Goal: Information Seeking & Learning: Learn about a topic

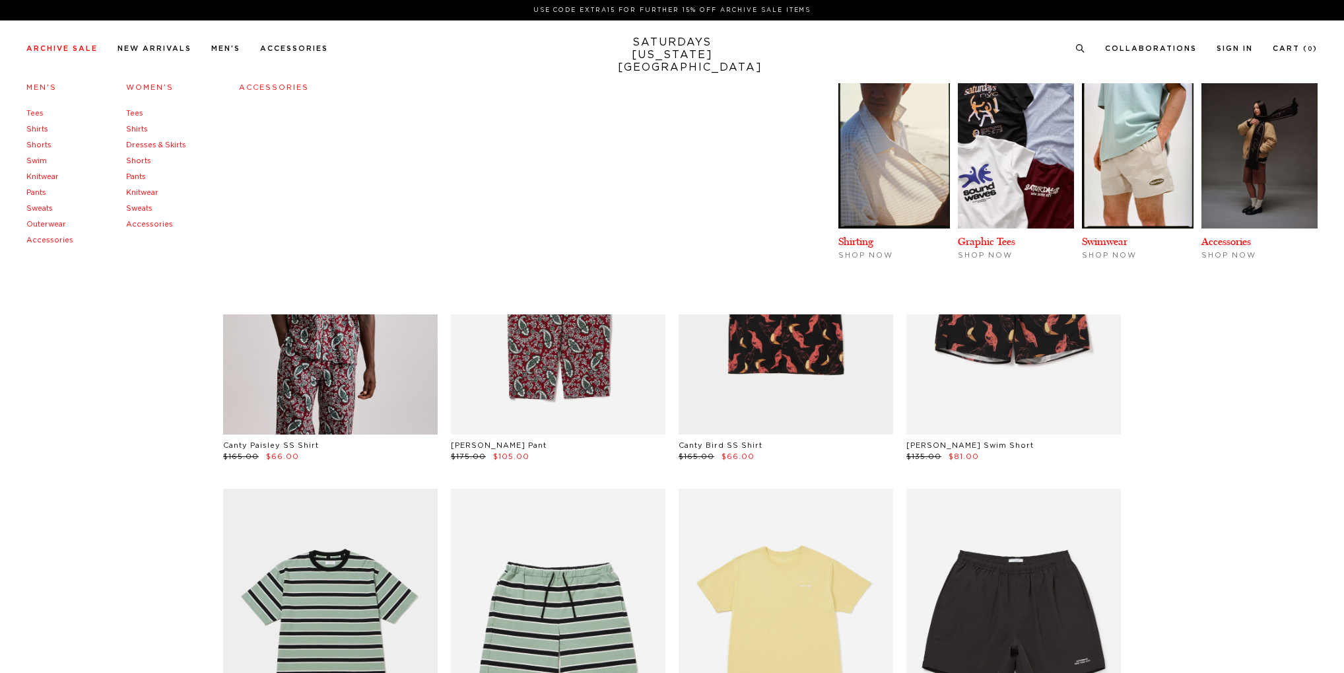
click at [36, 86] on link "Men's" at bounding box center [41, 87] width 30 height 7
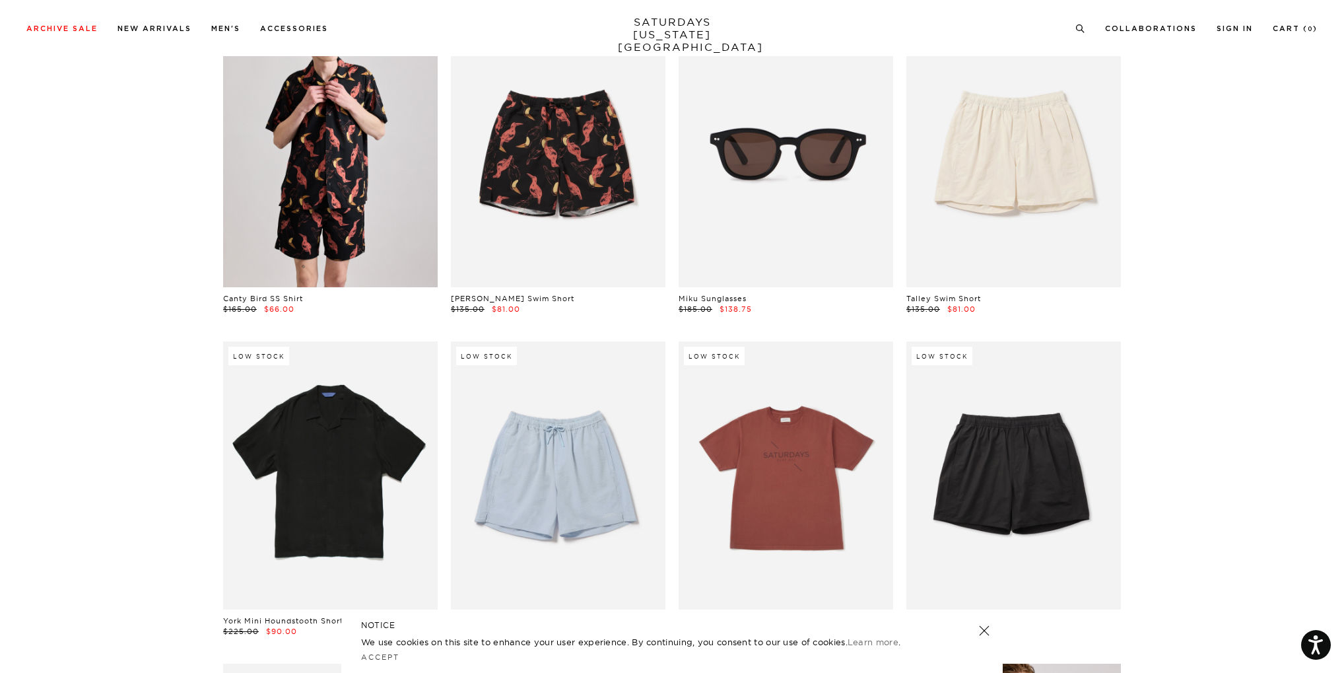
scroll to position [858, 0]
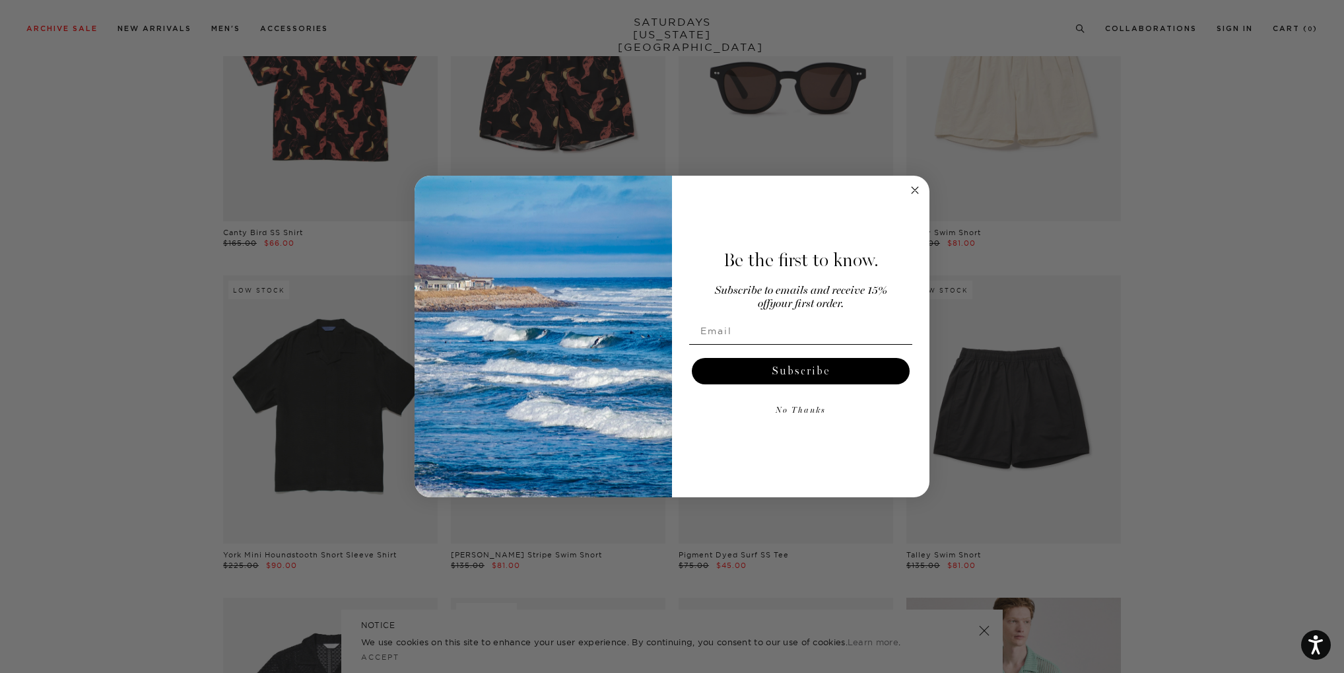
click at [916, 194] on circle "Close dialog" at bounding box center [915, 189] width 15 height 15
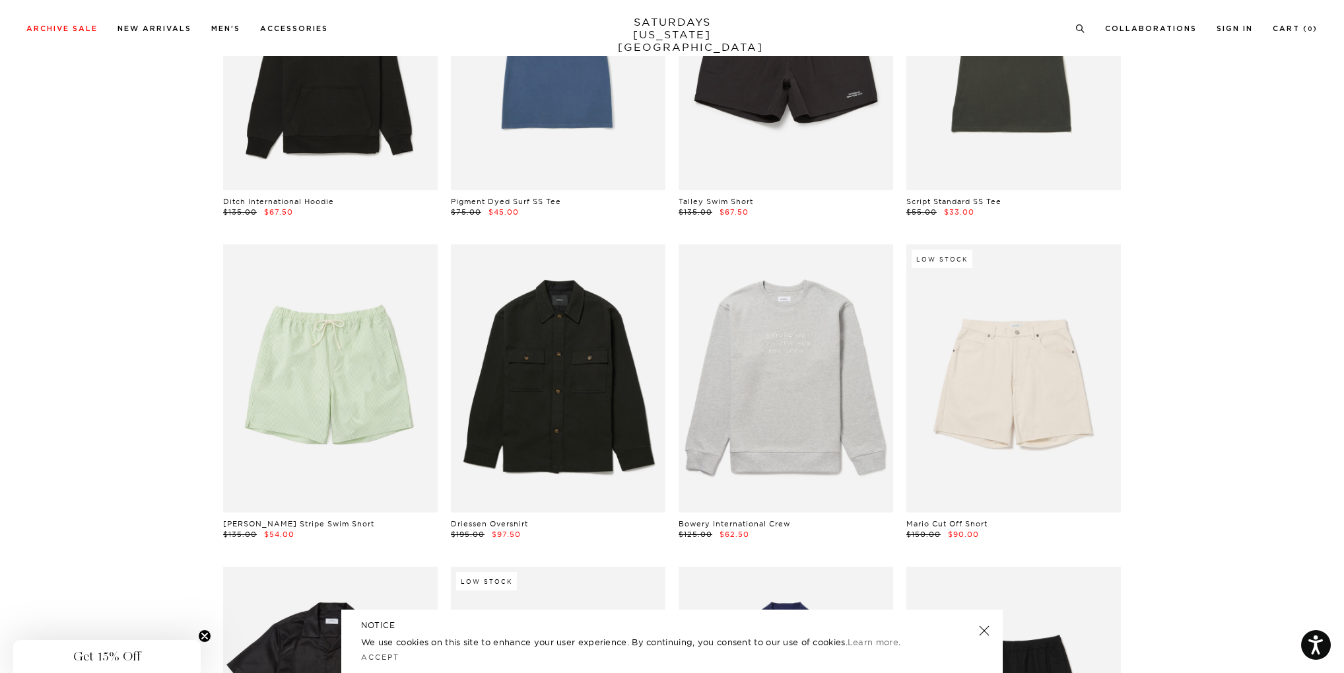
scroll to position [2245, 0]
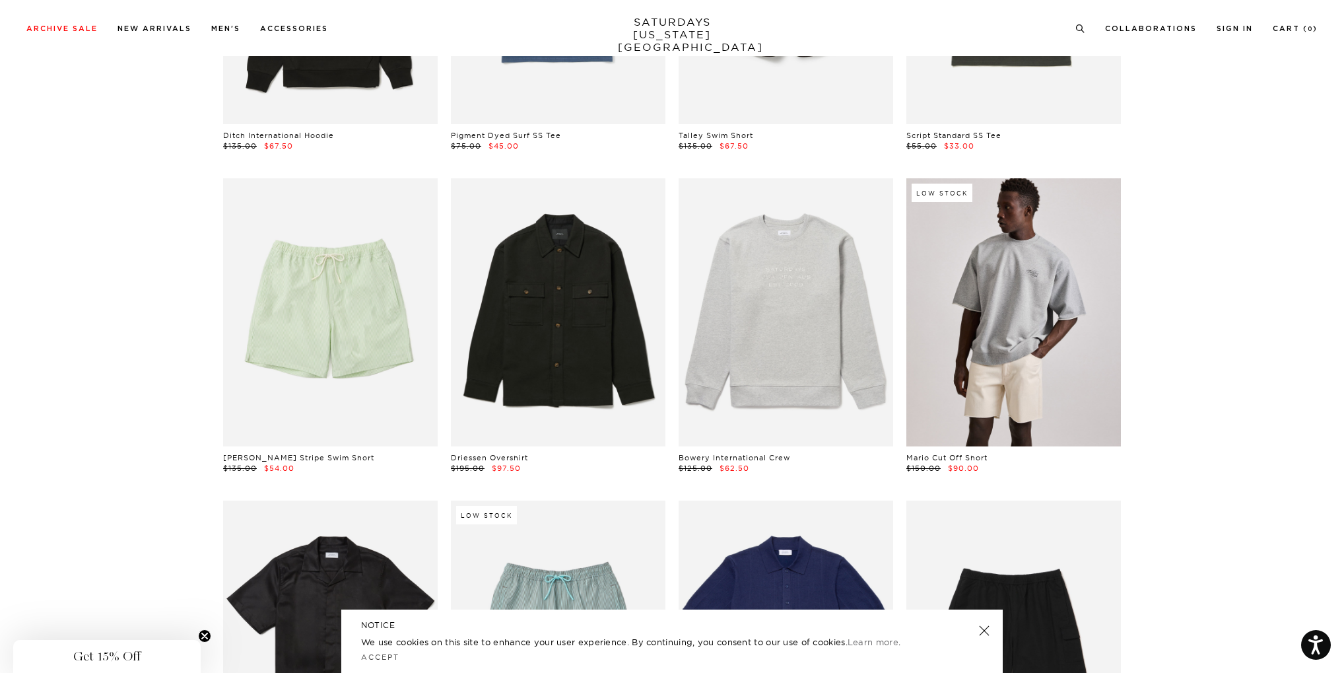
click at [1065, 309] on link at bounding box center [1014, 312] width 215 height 268
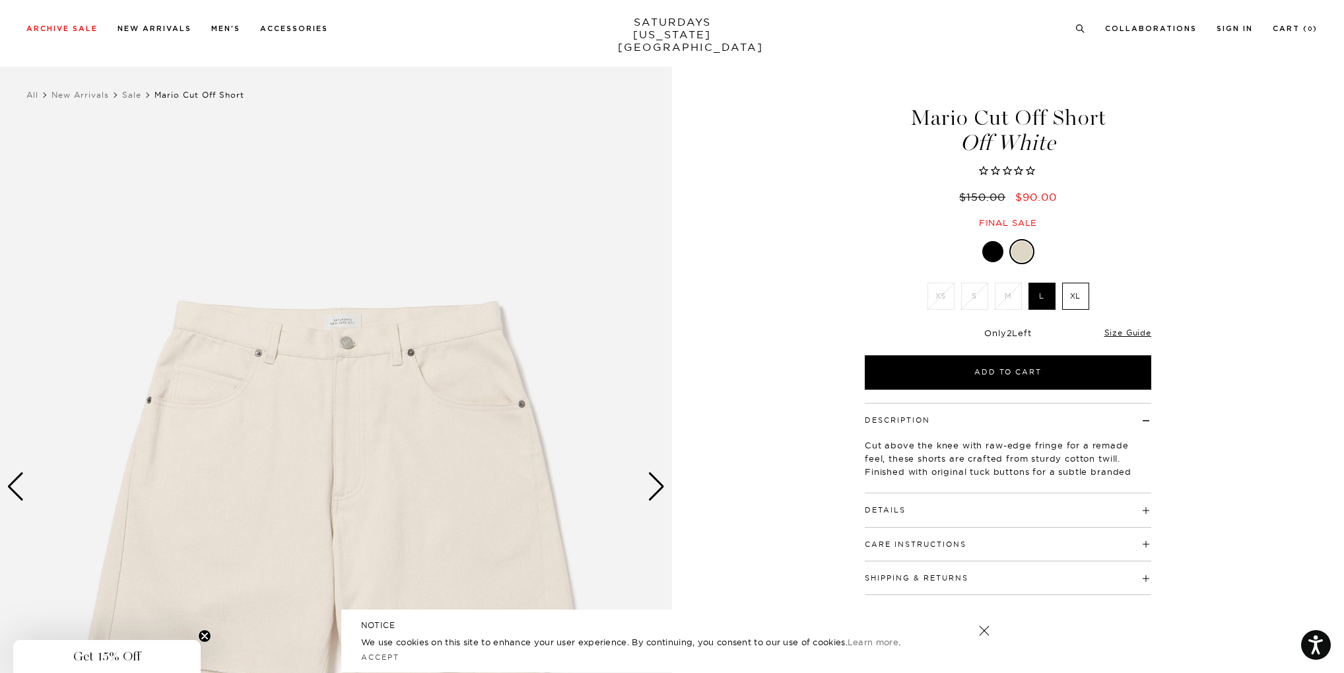
scroll to position [66, 0]
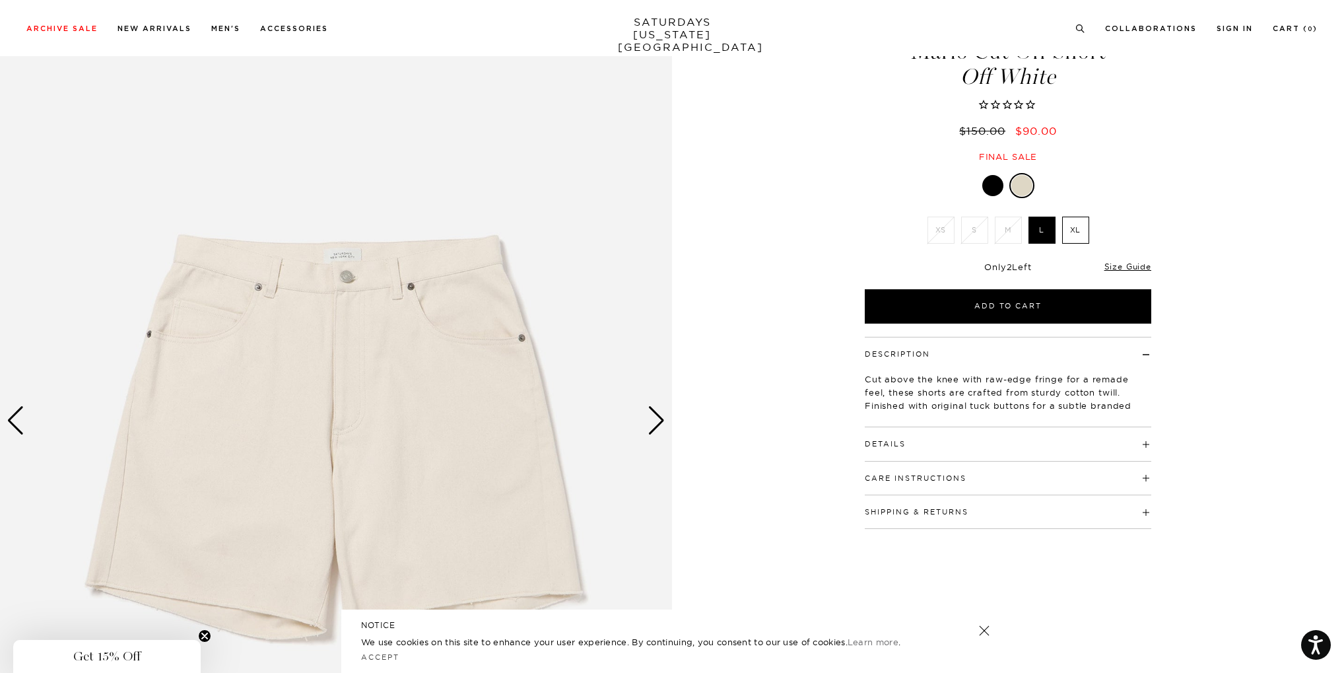
click at [658, 417] on div "Next slide" at bounding box center [657, 420] width 18 height 29
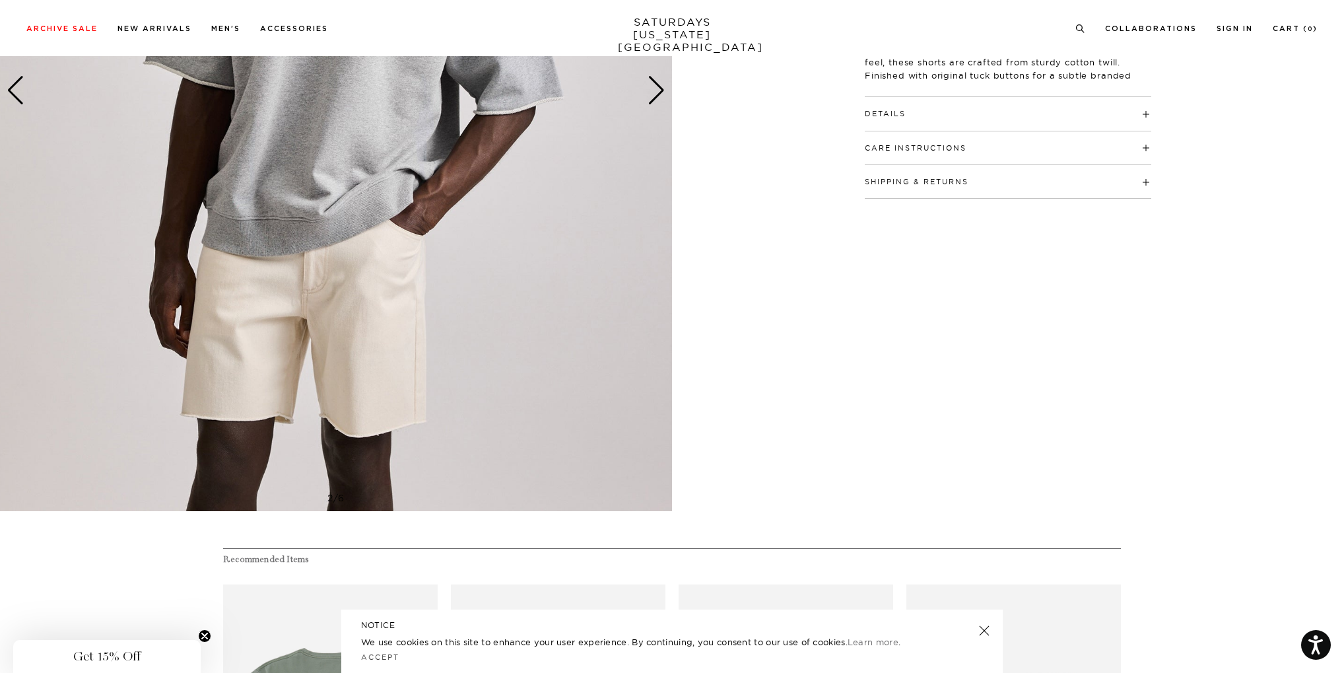
scroll to position [132, 0]
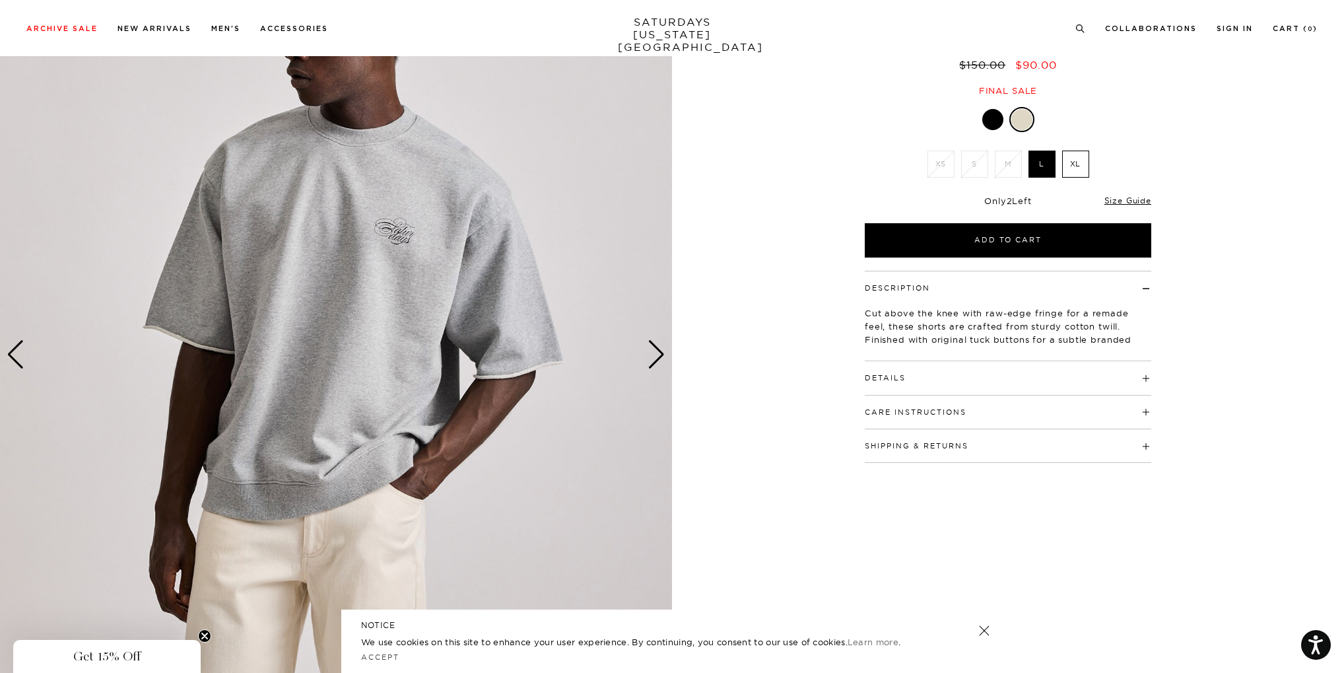
click at [656, 354] on div "Next slide" at bounding box center [657, 354] width 18 height 29
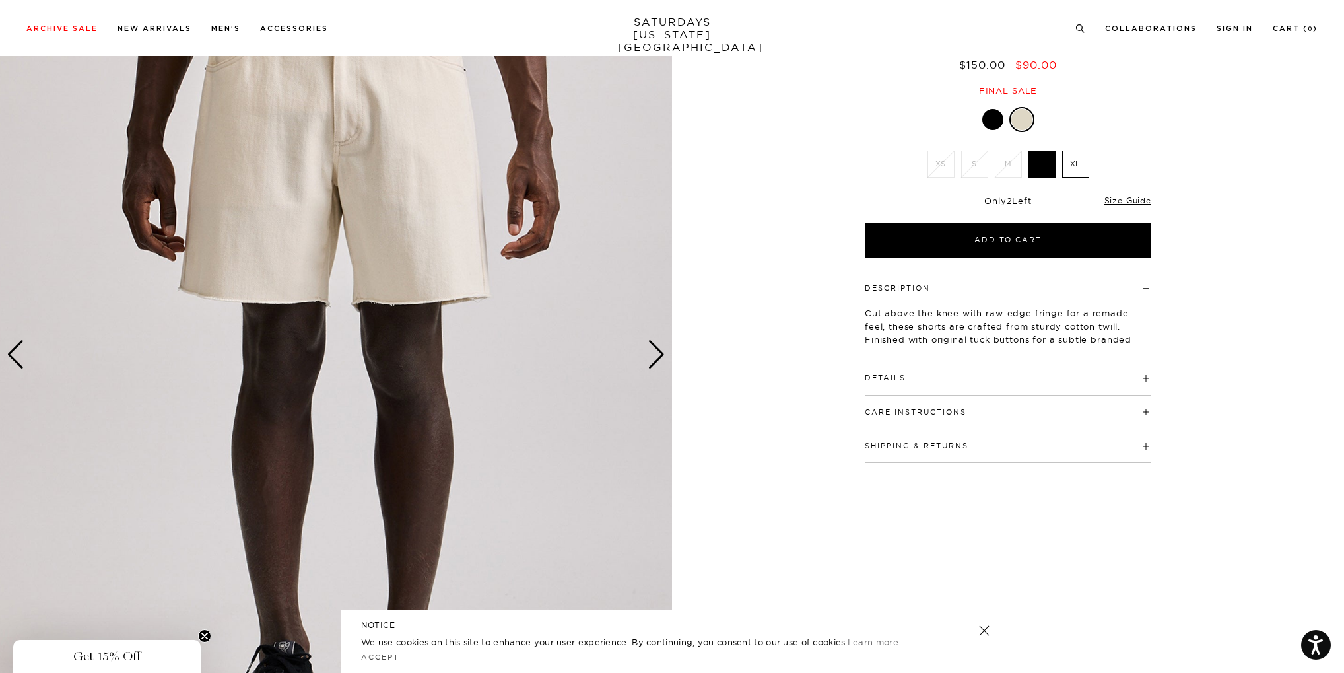
click at [656, 354] on div "Next slide" at bounding box center [657, 354] width 18 height 29
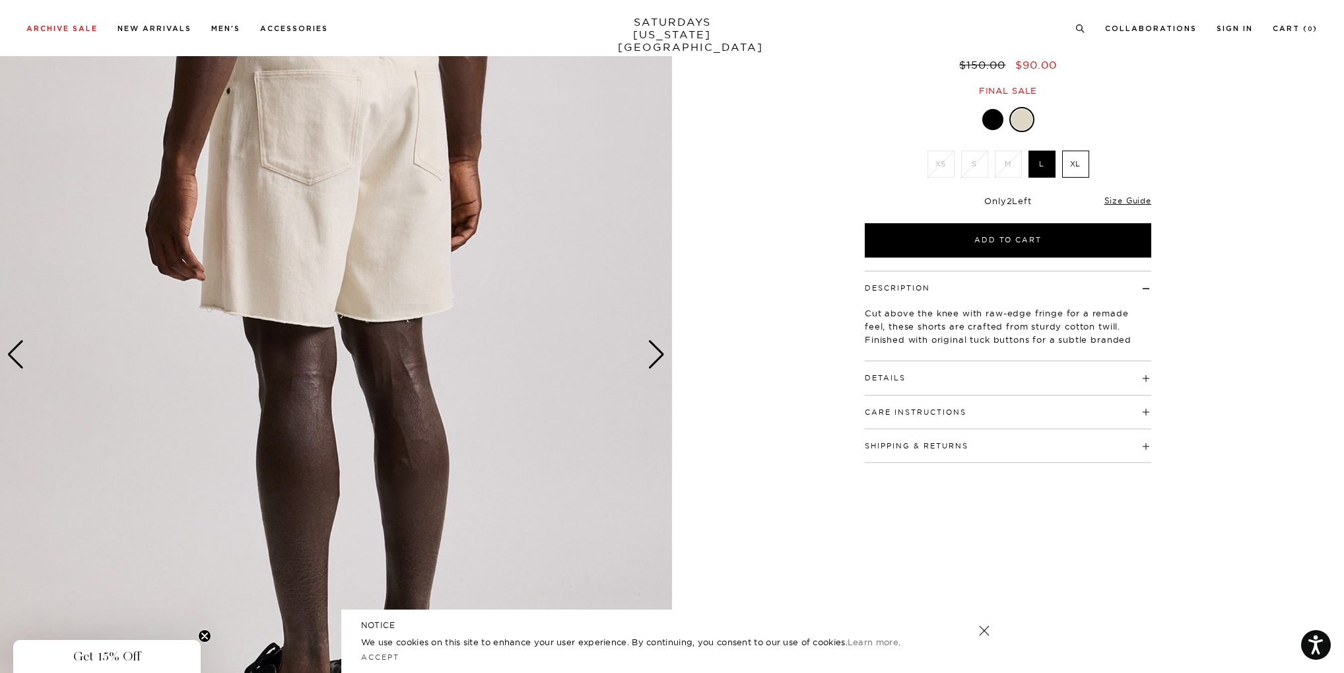
click at [656, 354] on div "Next slide" at bounding box center [657, 354] width 18 height 29
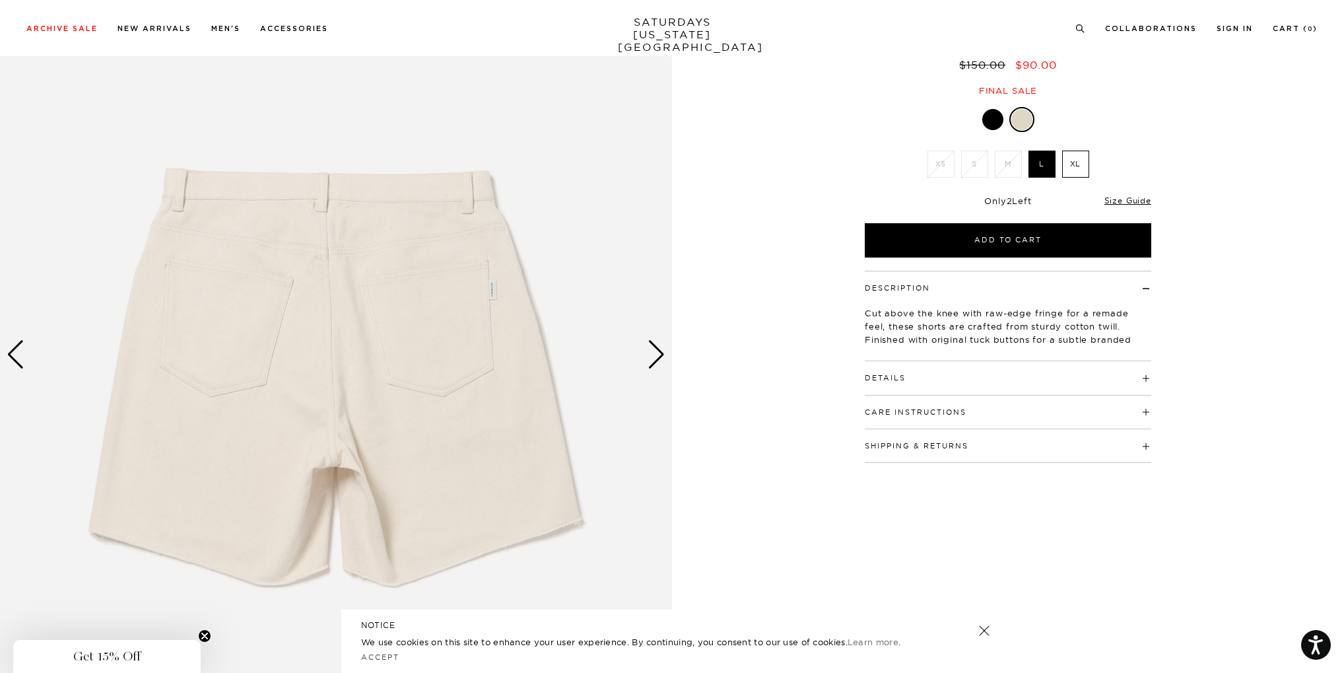
click at [656, 354] on div "Next slide" at bounding box center [657, 354] width 18 height 29
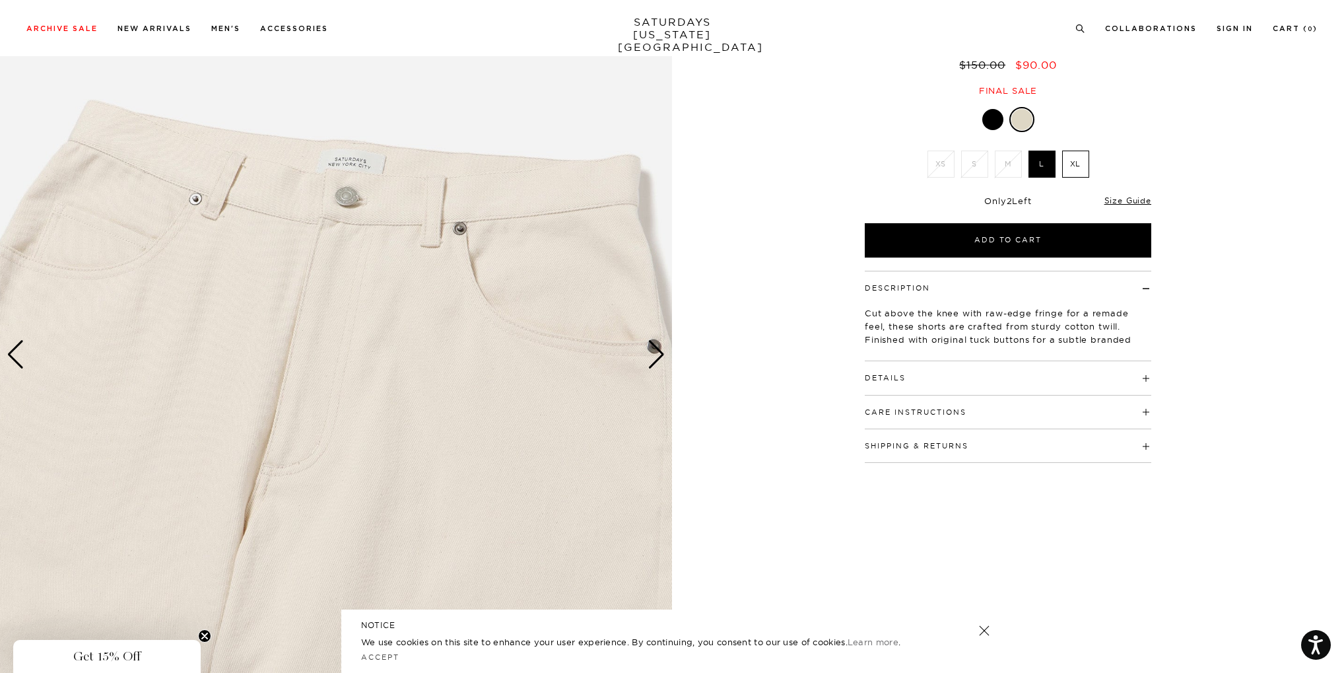
click at [656, 354] on div "Next slide" at bounding box center [657, 354] width 18 height 29
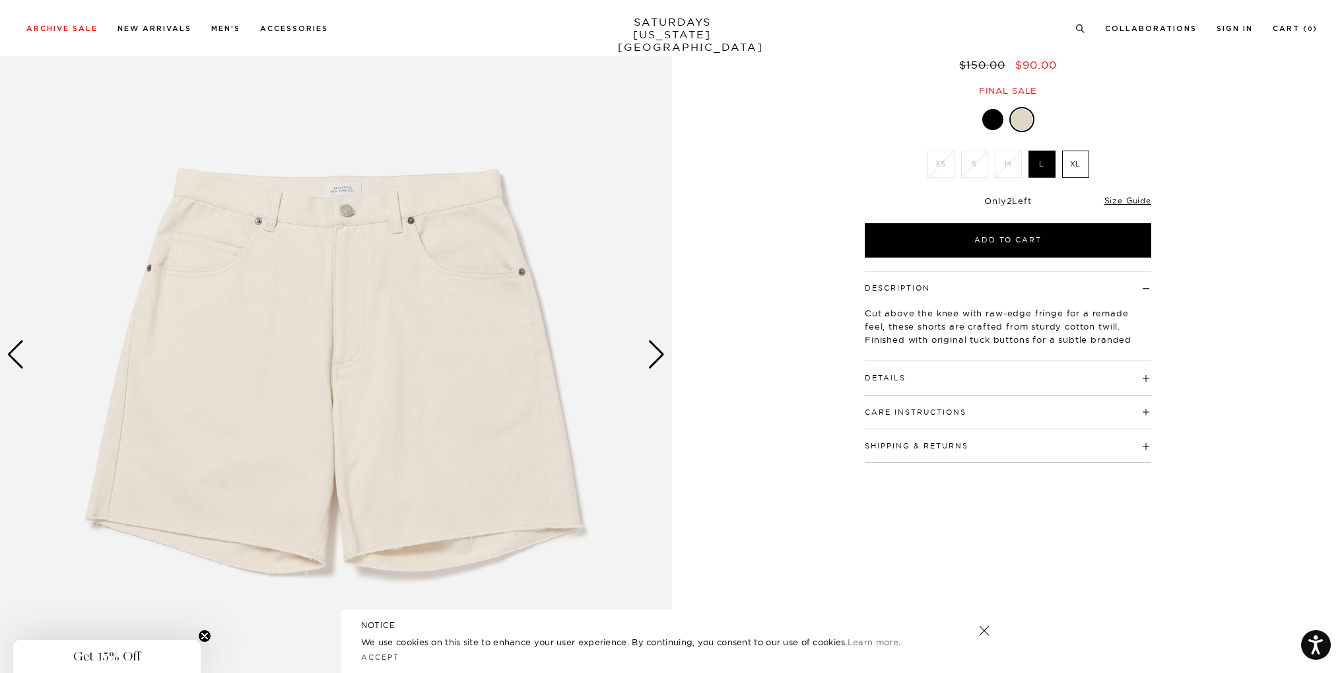
click at [656, 354] on div "Next slide" at bounding box center [657, 354] width 18 height 29
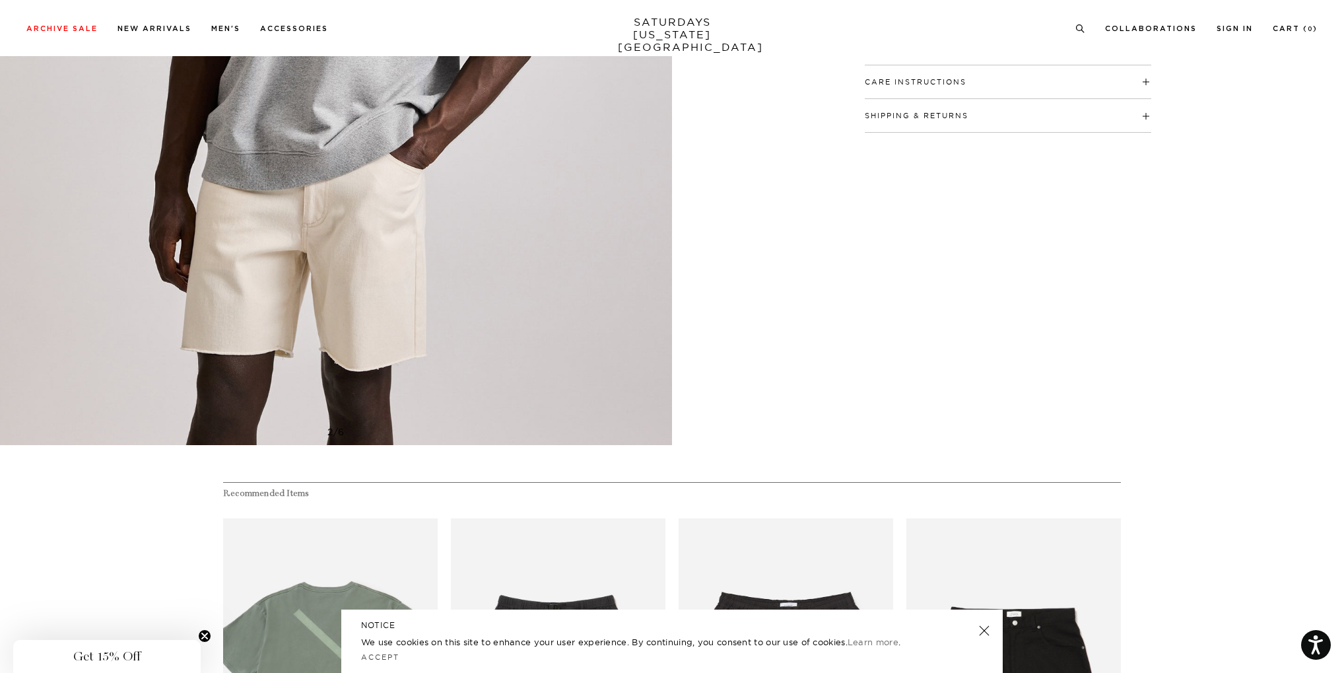
scroll to position [594, 0]
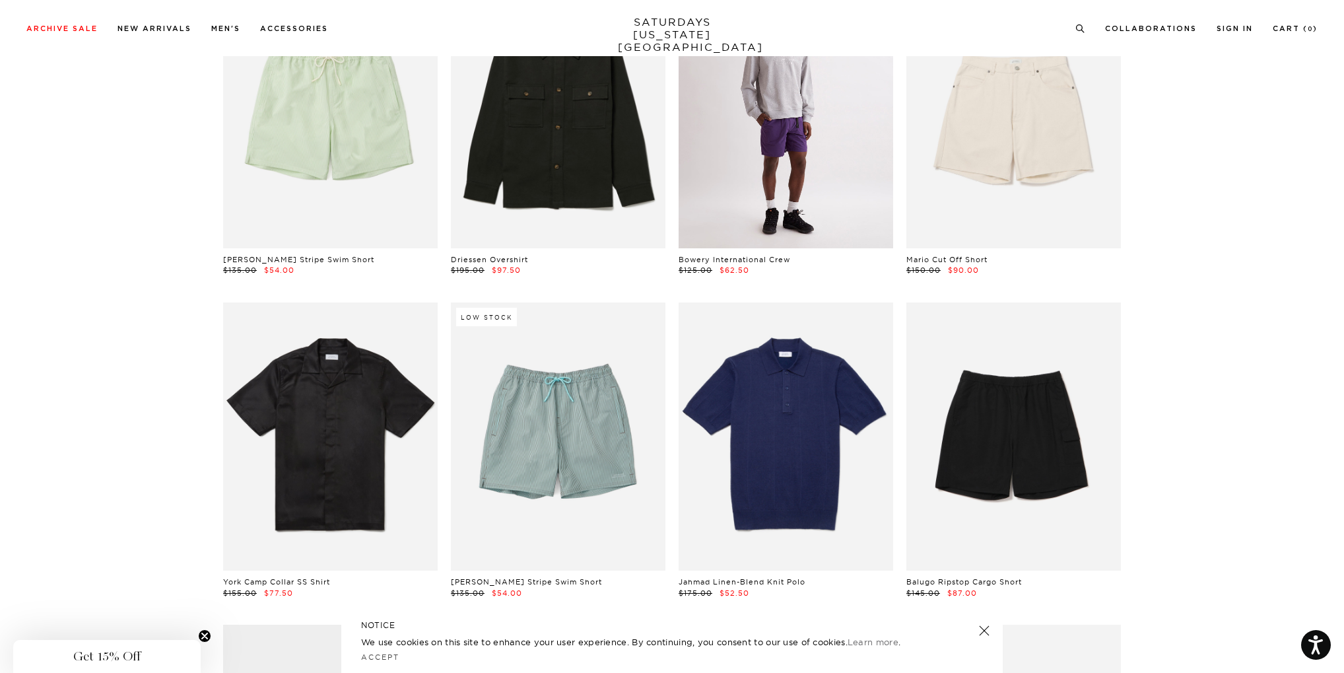
scroll to position [2509, 0]
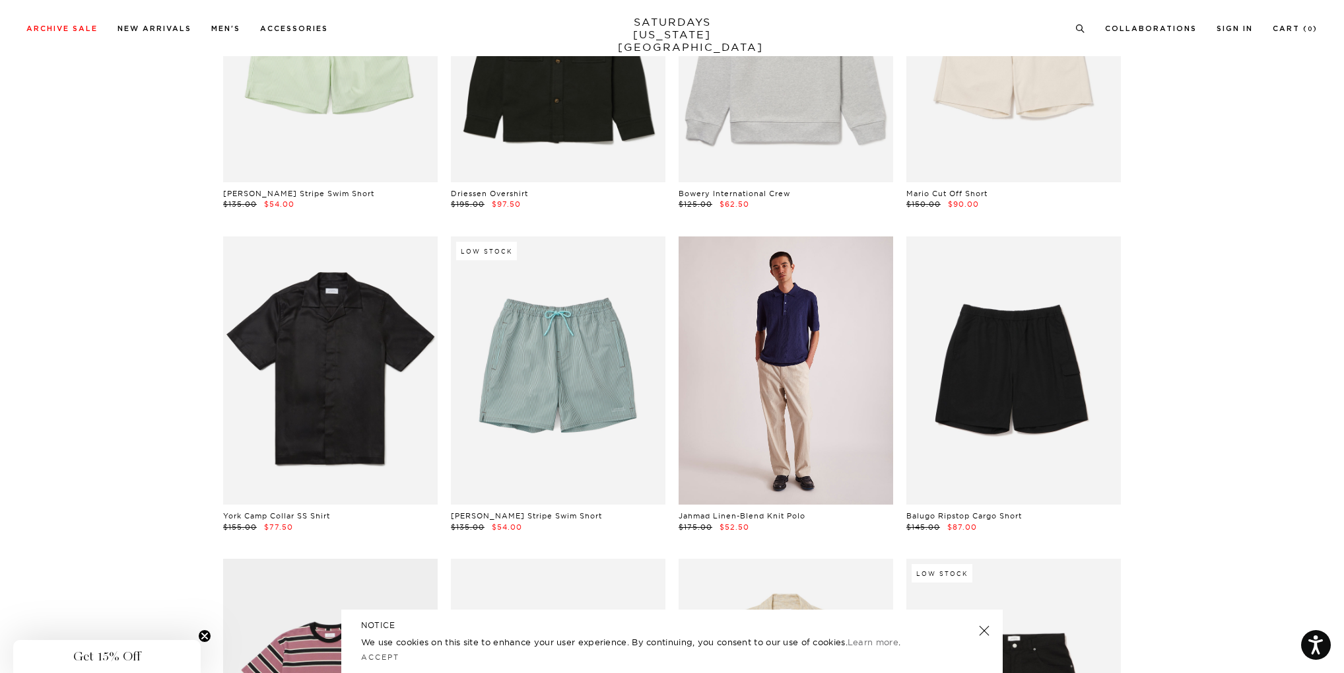
click at [790, 351] on link at bounding box center [786, 370] width 215 height 268
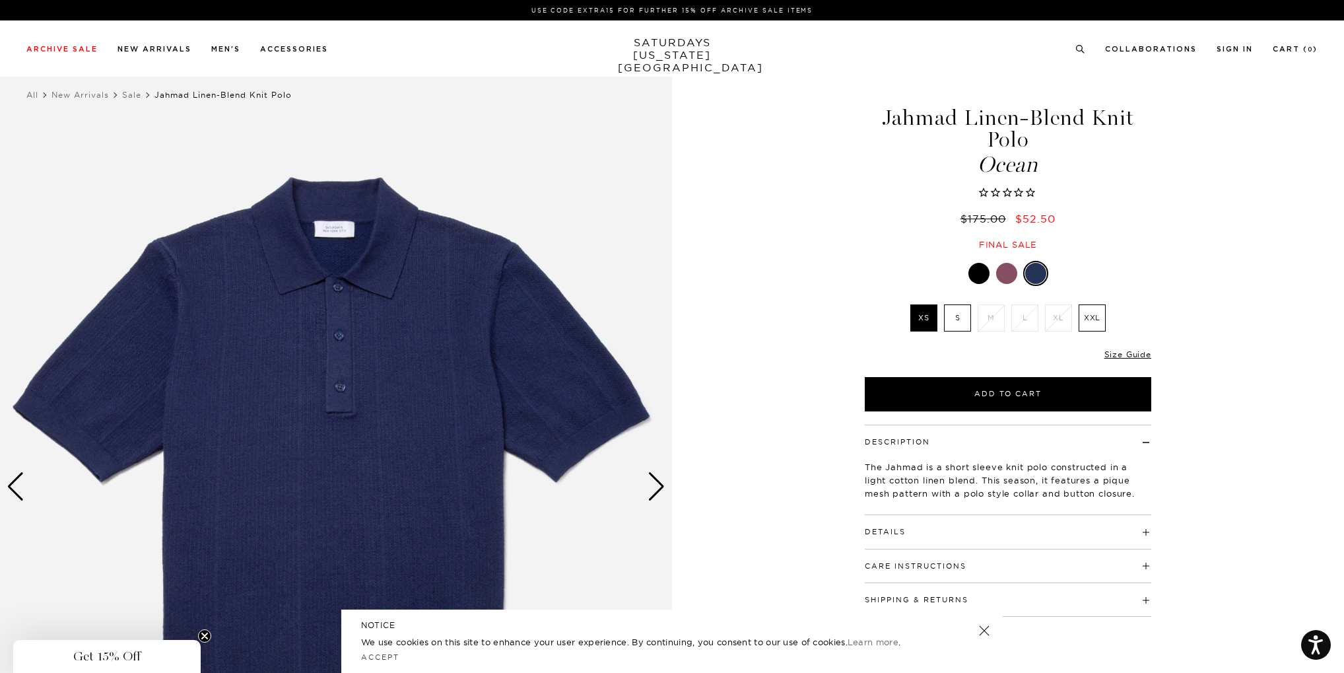
click at [656, 488] on div "Next slide" at bounding box center [657, 486] width 18 height 29
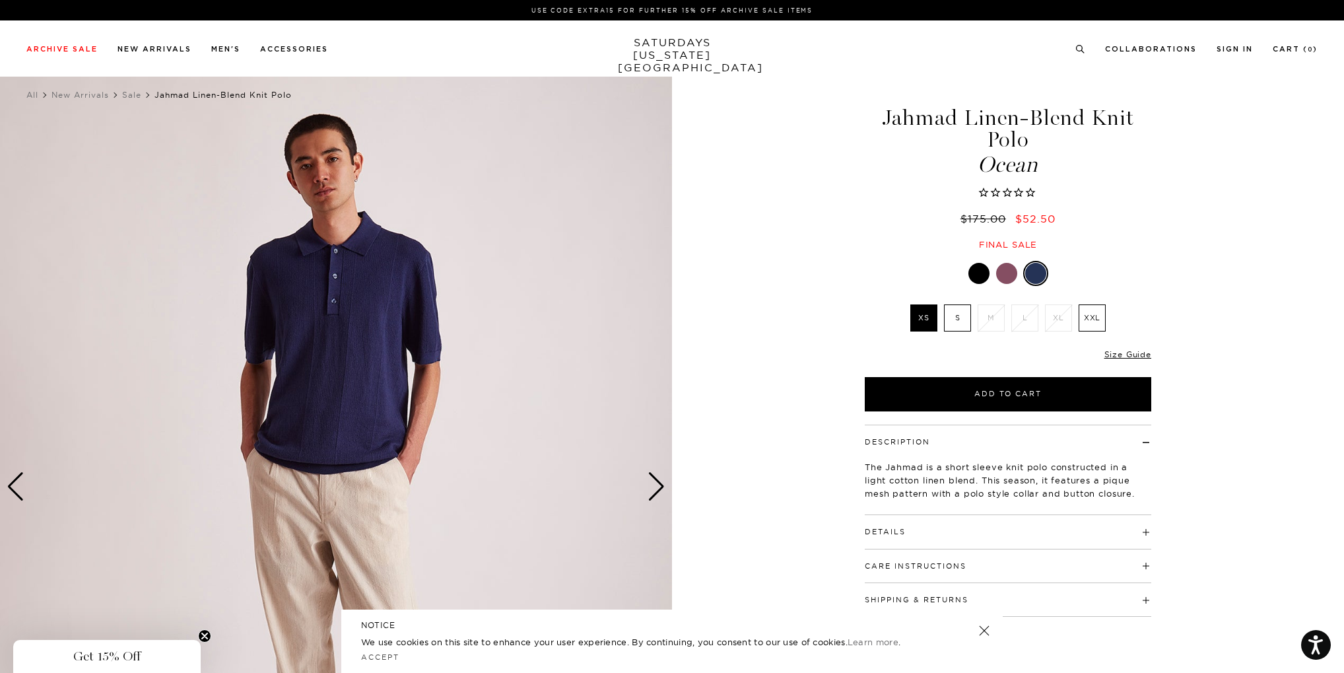
click at [656, 488] on div "Next slide" at bounding box center [657, 486] width 18 height 29
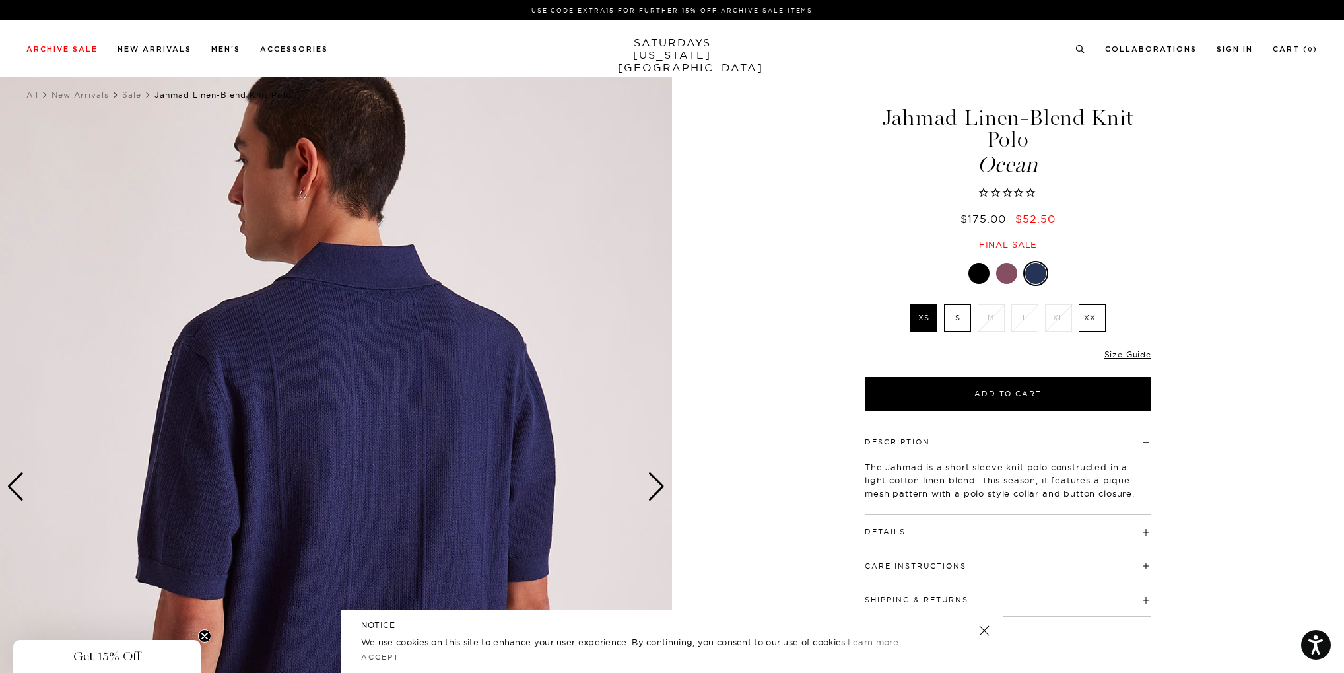
click at [980, 279] on div at bounding box center [979, 273] width 21 height 21
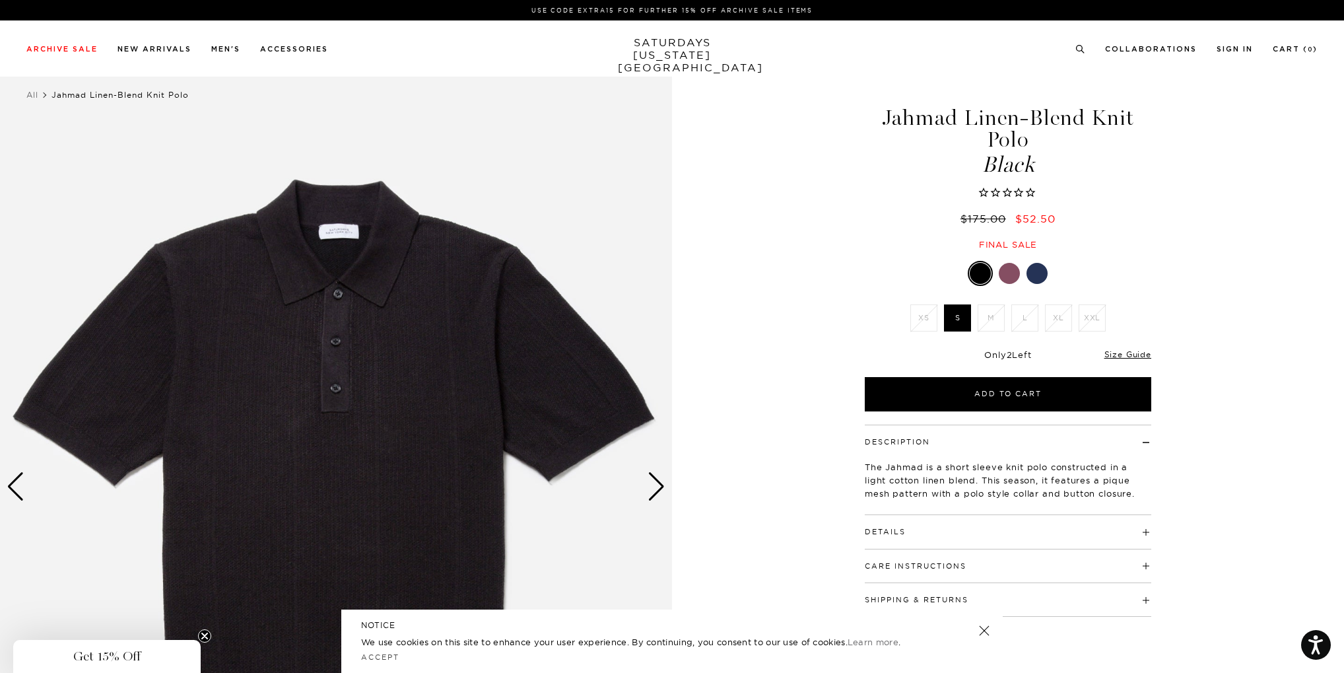
click at [1004, 272] on div at bounding box center [1009, 273] width 21 height 21
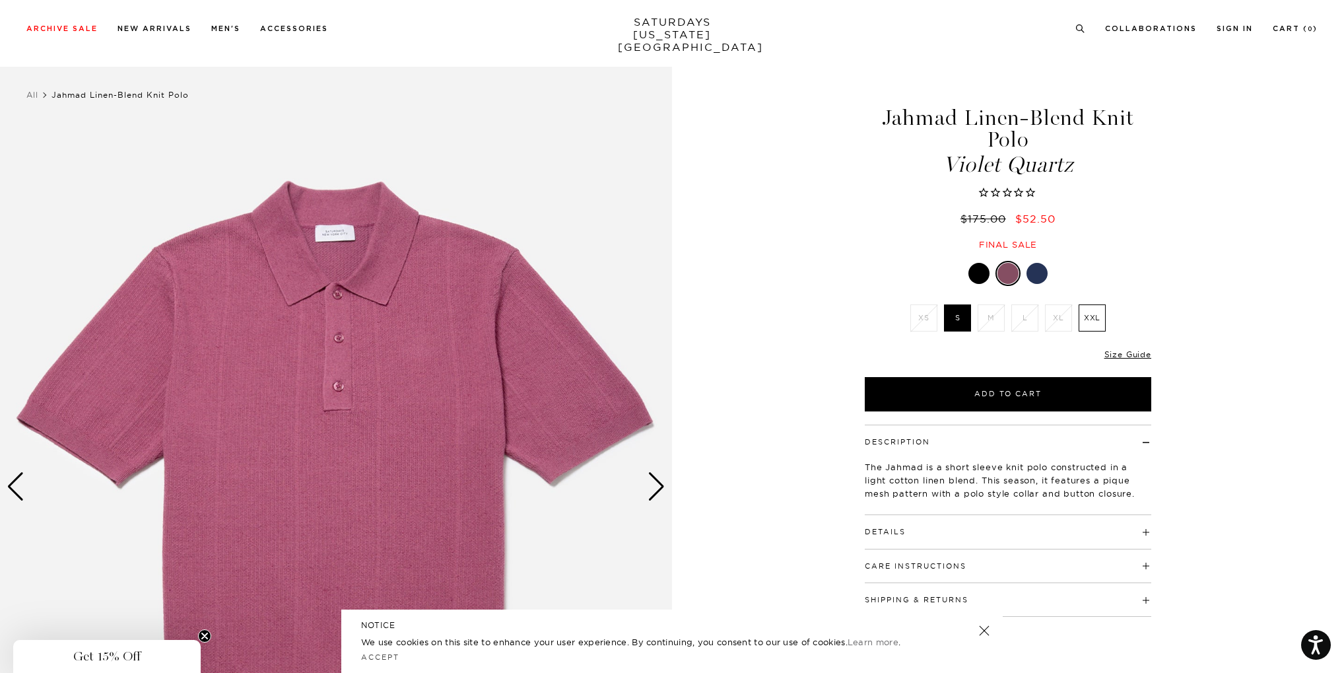
scroll to position [132, 0]
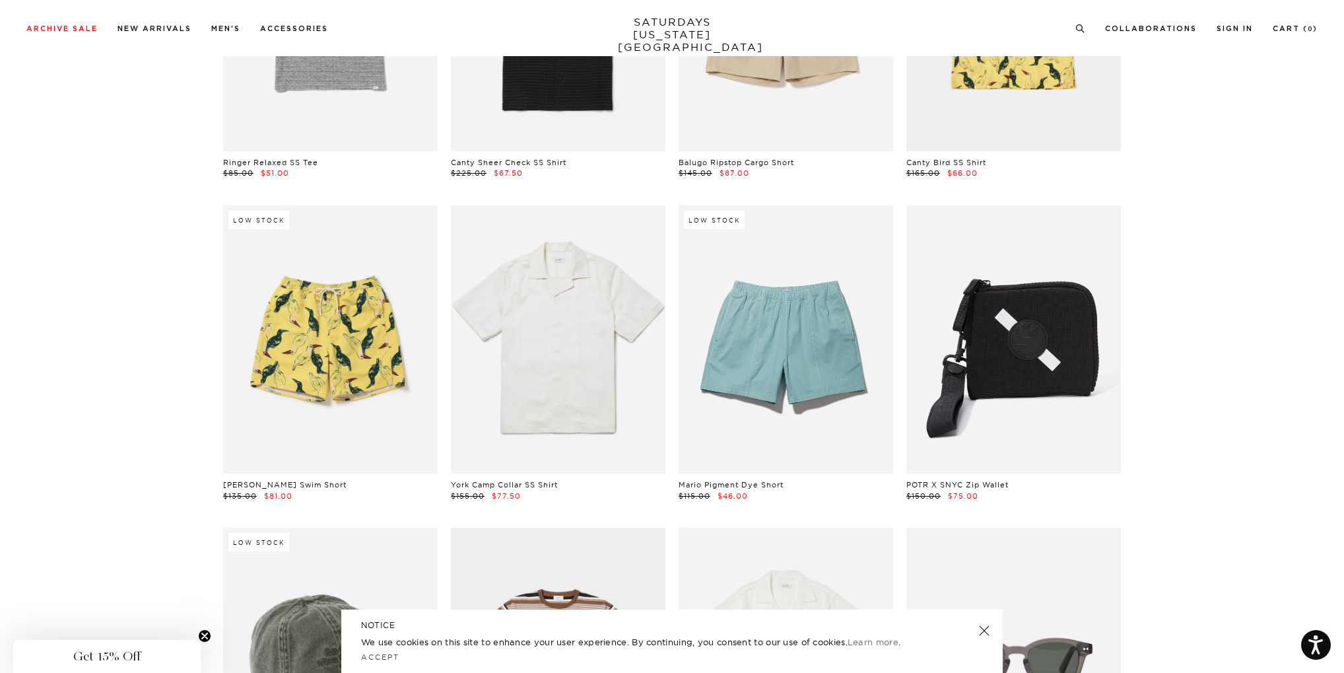
scroll to position [3896, 0]
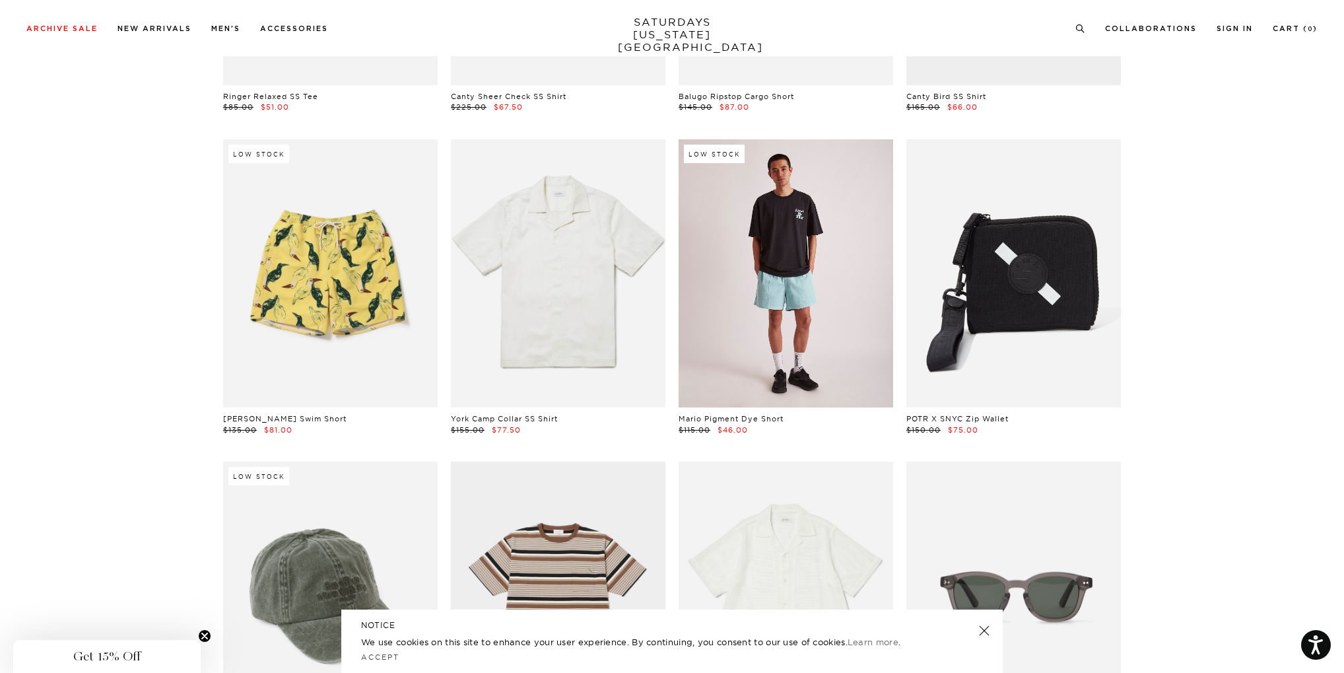
click at [751, 271] on link at bounding box center [786, 273] width 215 height 268
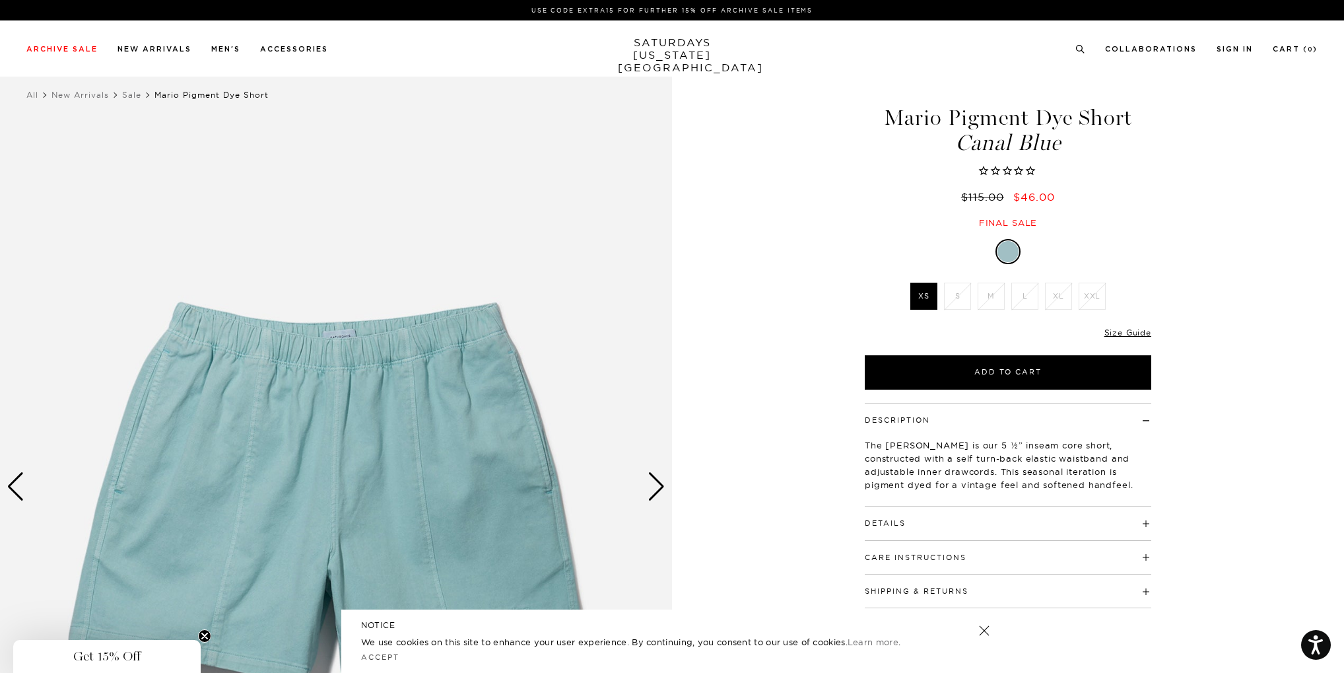
click at [659, 485] on div "Next slide" at bounding box center [657, 486] width 18 height 29
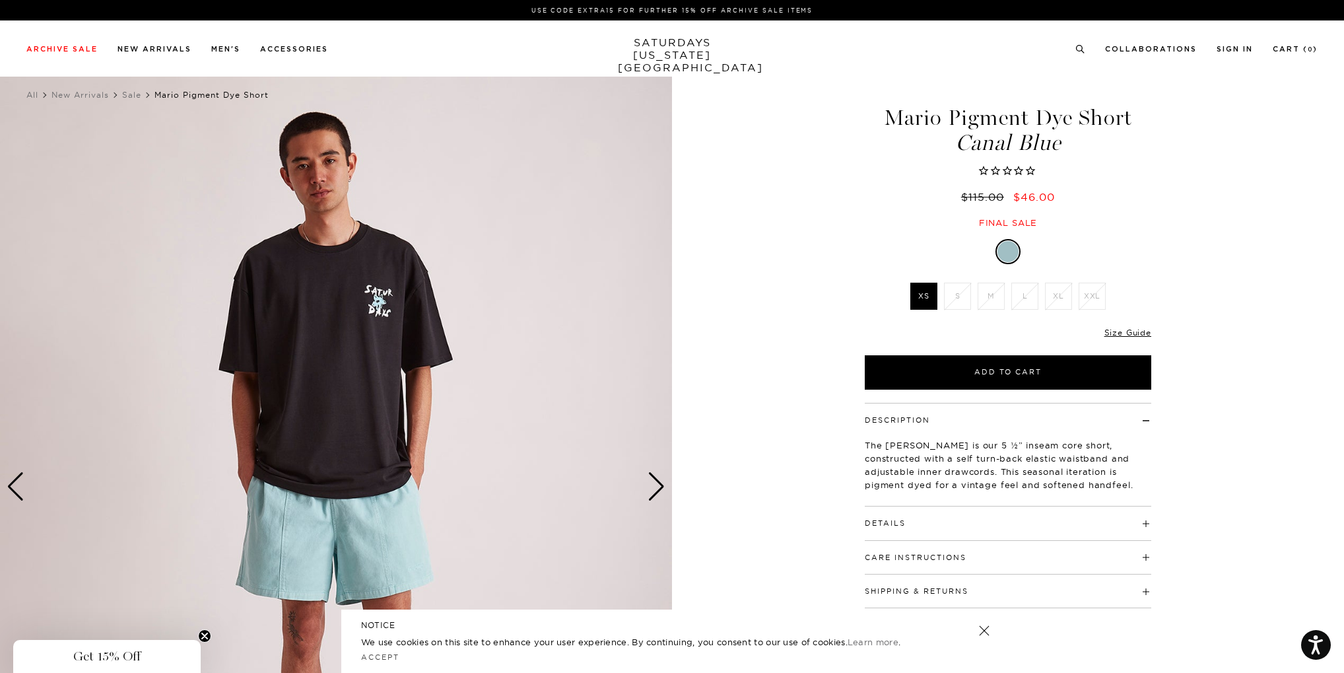
click at [659, 485] on div "Next slide" at bounding box center [657, 486] width 18 height 29
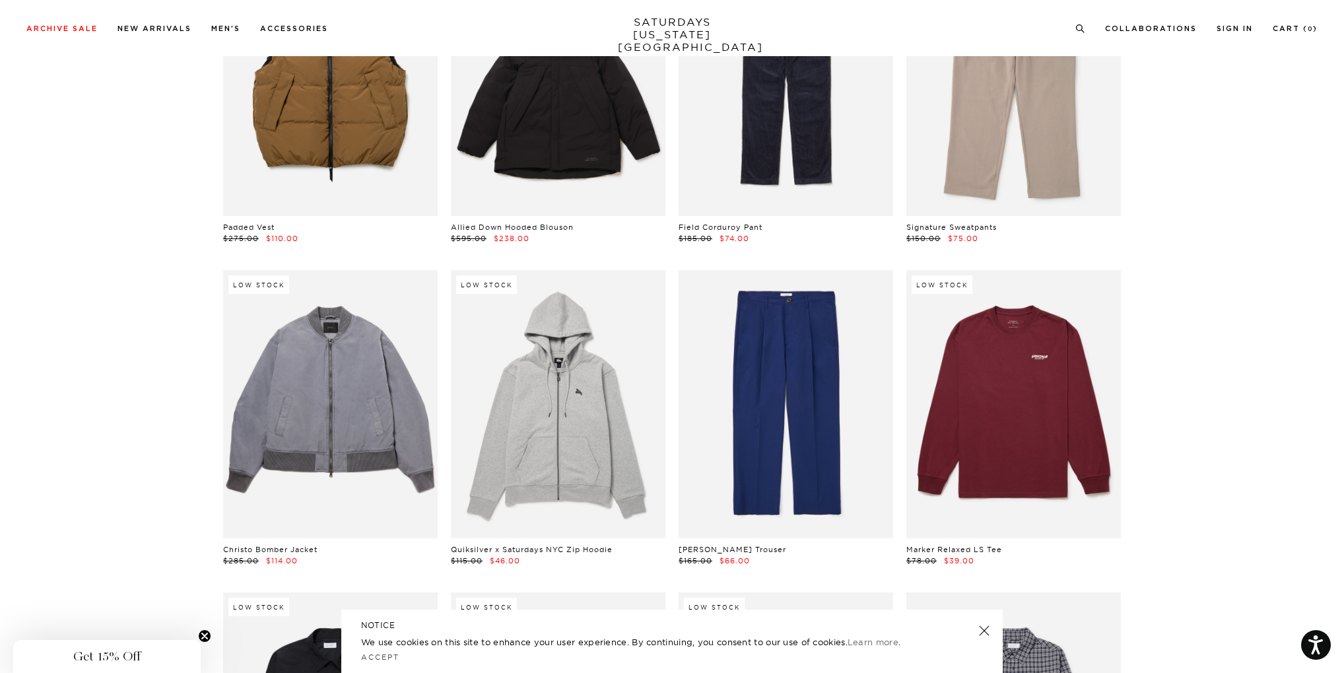
scroll to position [15781, 0]
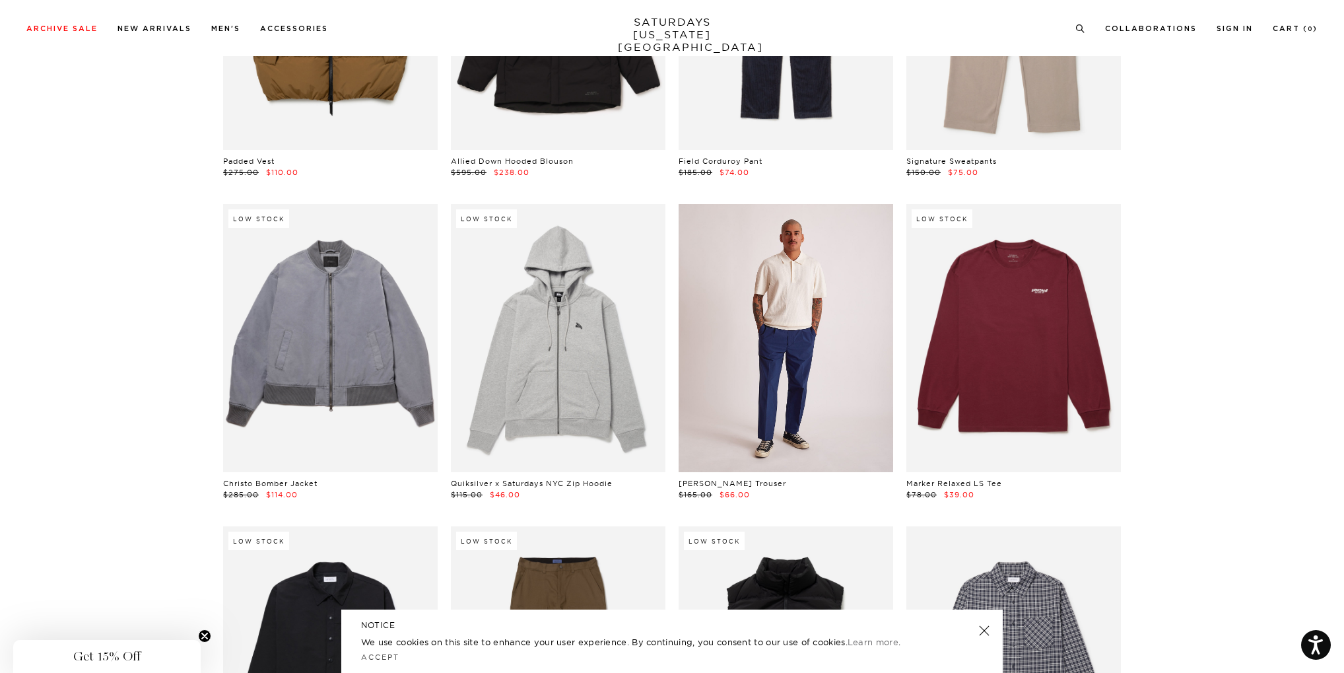
click at [816, 246] on link at bounding box center [786, 338] width 215 height 268
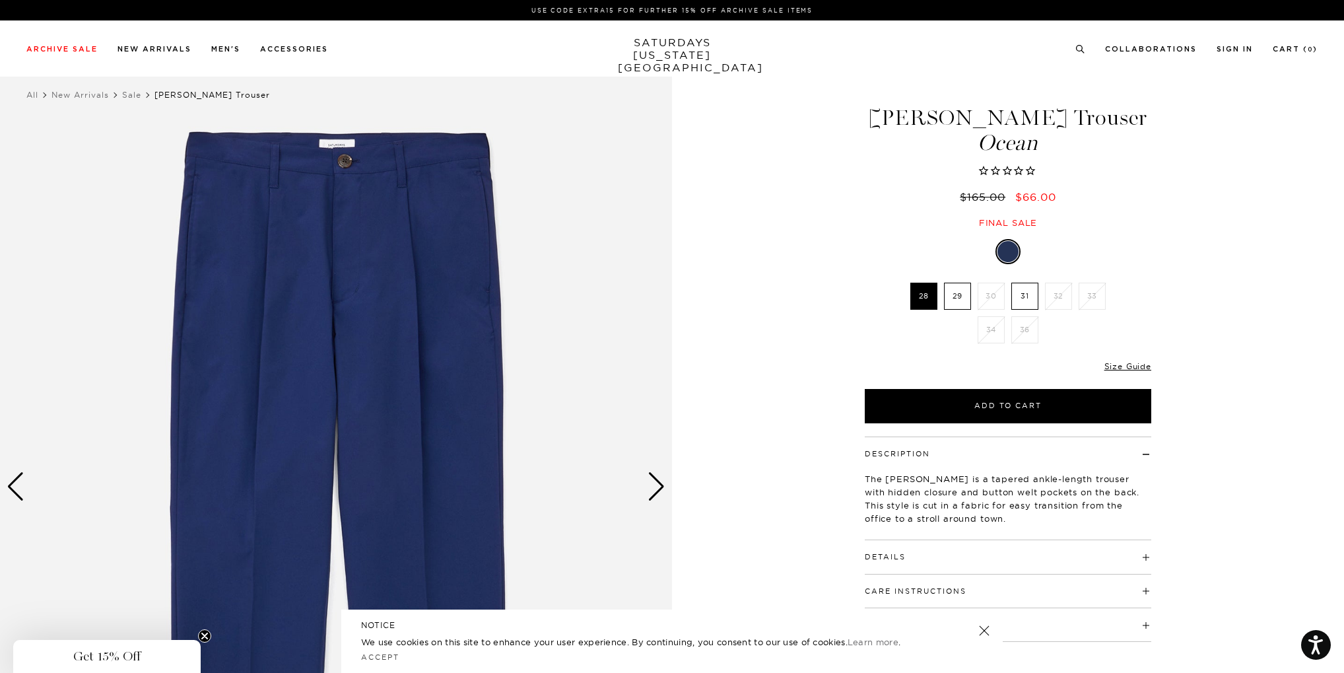
click at [662, 489] on div "Next slide" at bounding box center [657, 486] width 18 height 29
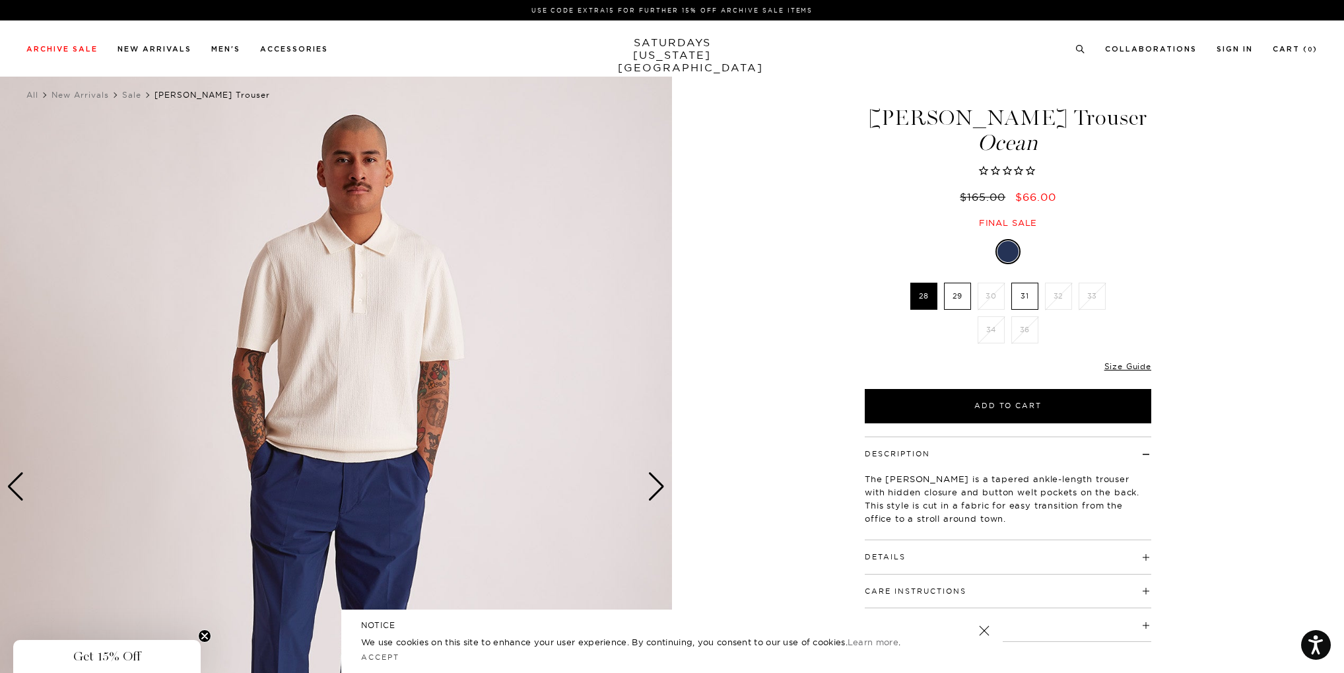
click at [662, 488] on div "Next slide" at bounding box center [657, 486] width 18 height 29
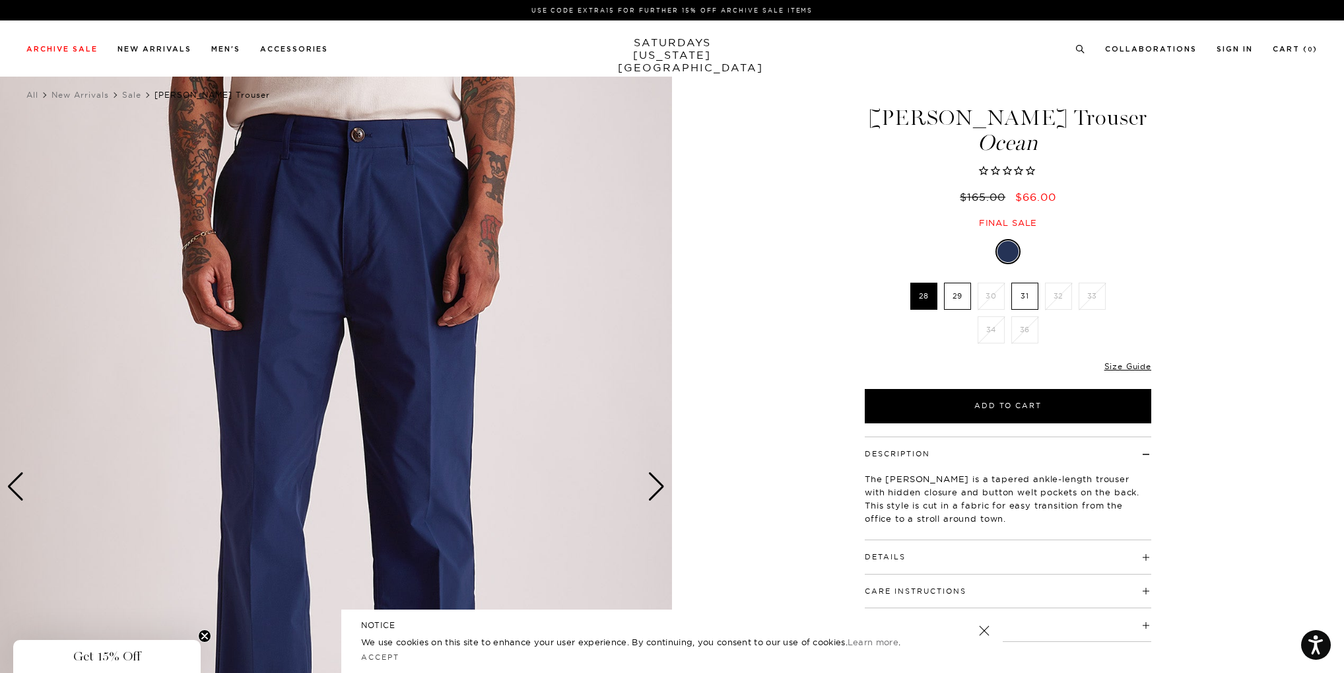
click at [662, 488] on div "Next slide" at bounding box center [657, 486] width 18 height 29
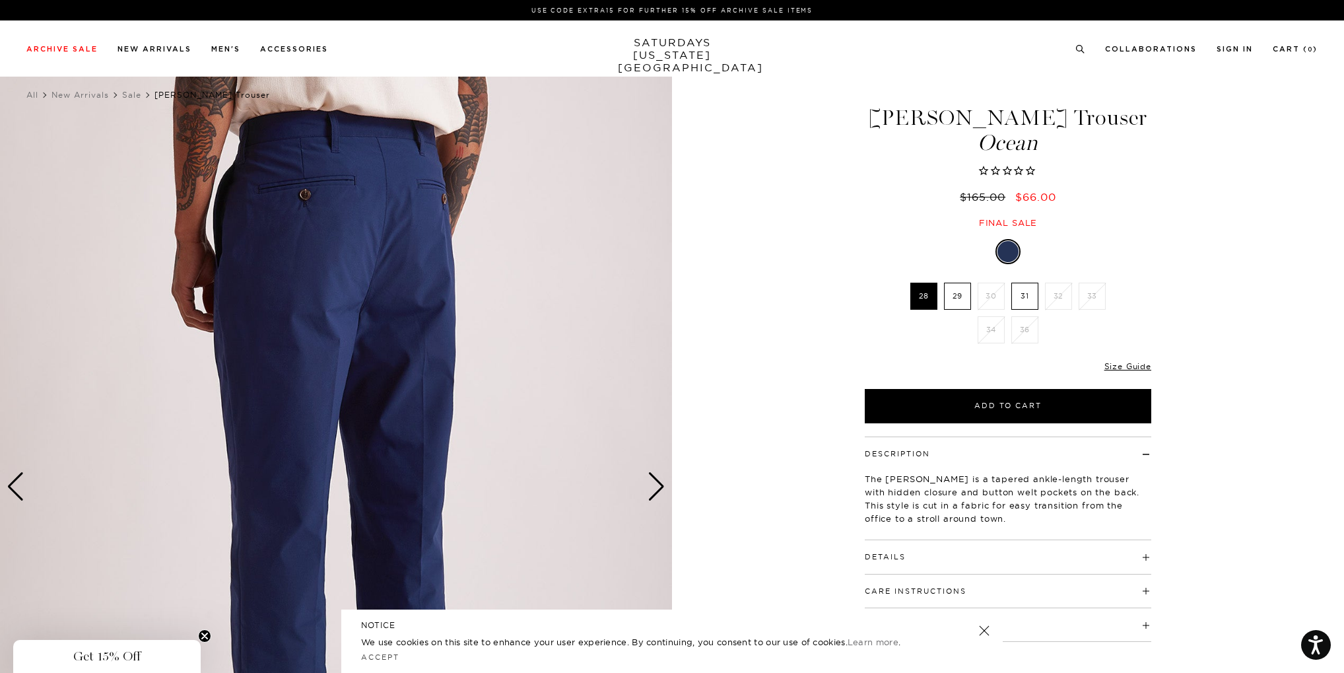
click at [662, 488] on div "Next slide" at bounding box center [657, 486] width 18 height 29
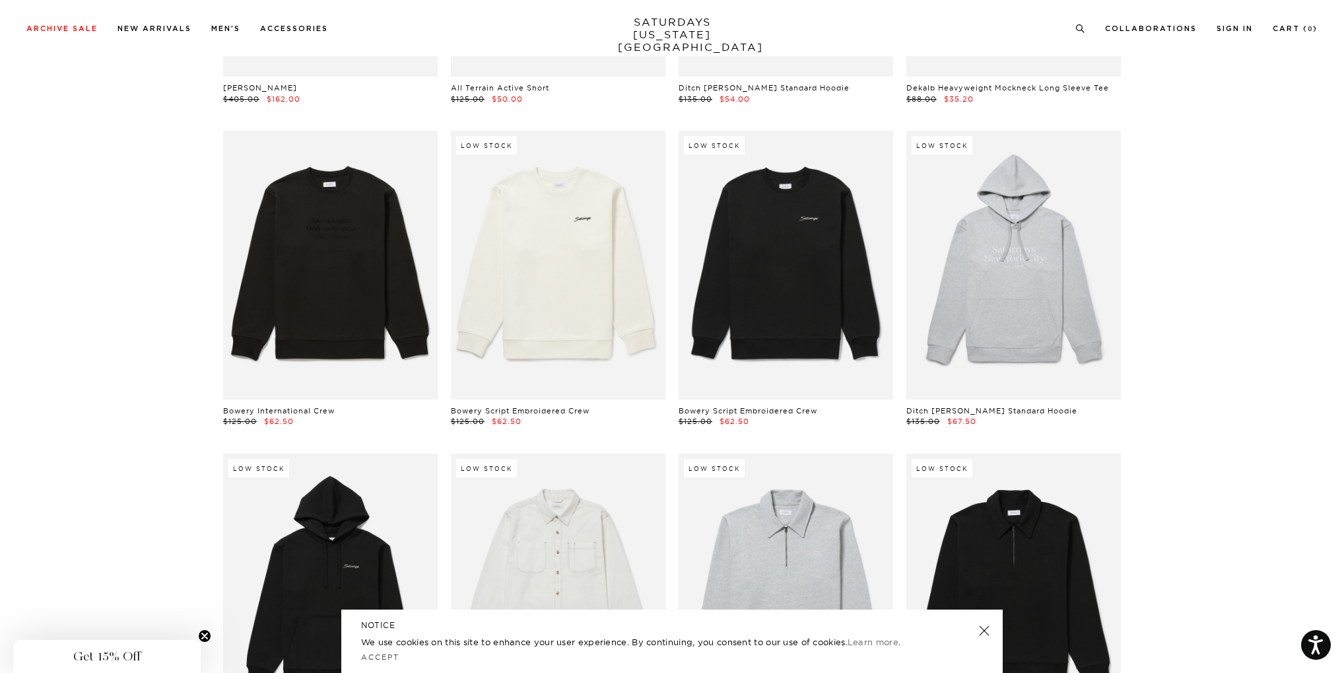
scroll to position [24895, 0]
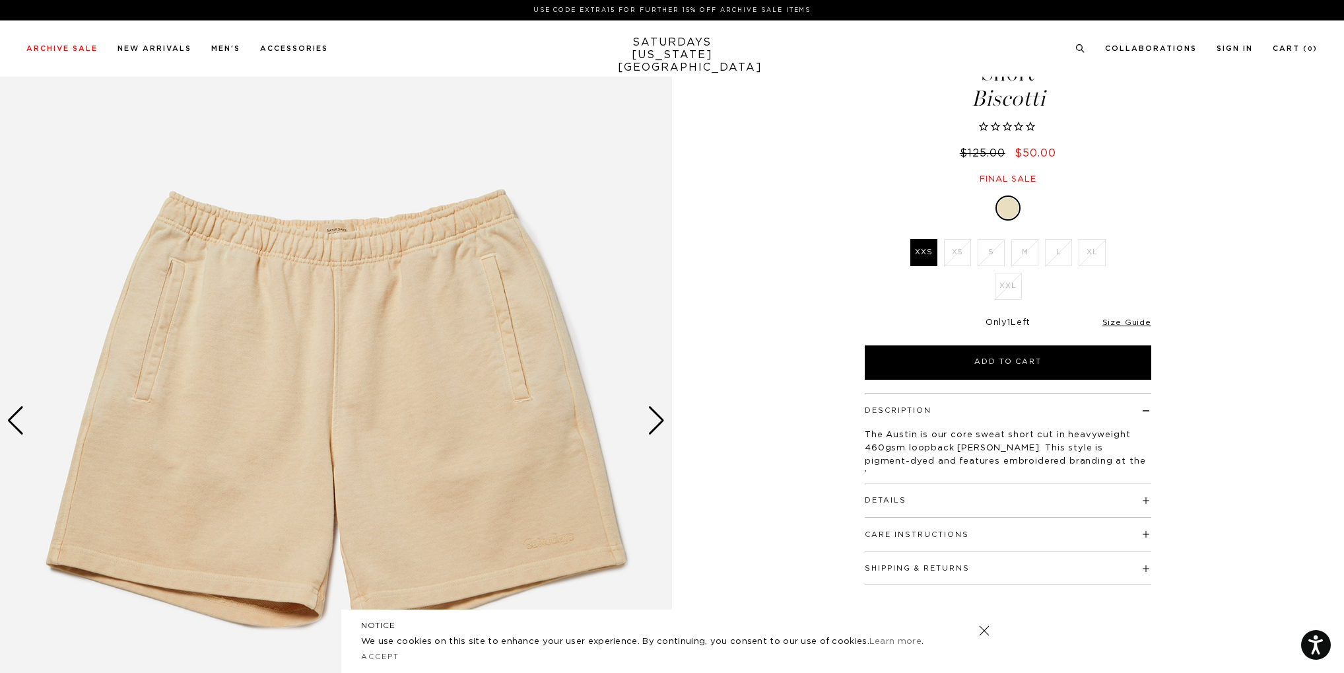
scroll to position [132, 0]
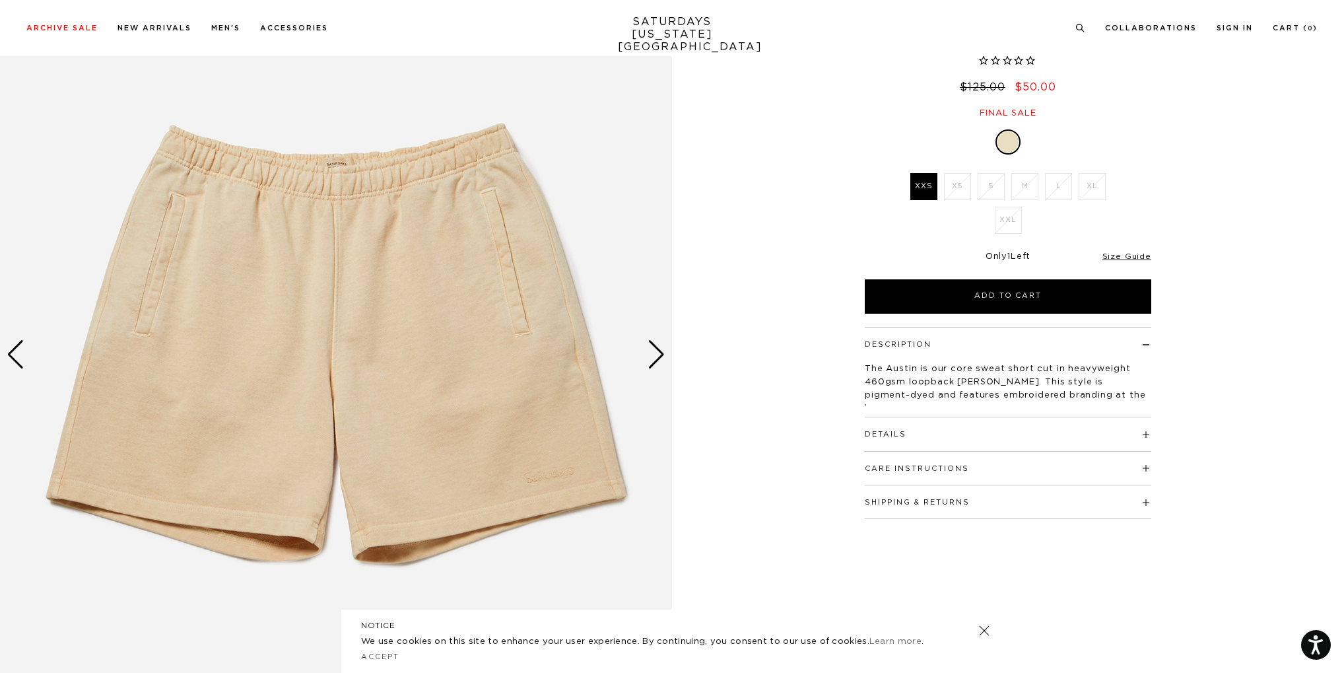
click at [654, 357] on div "Next slide" at bounding box center [657, 354] width 18 height 29
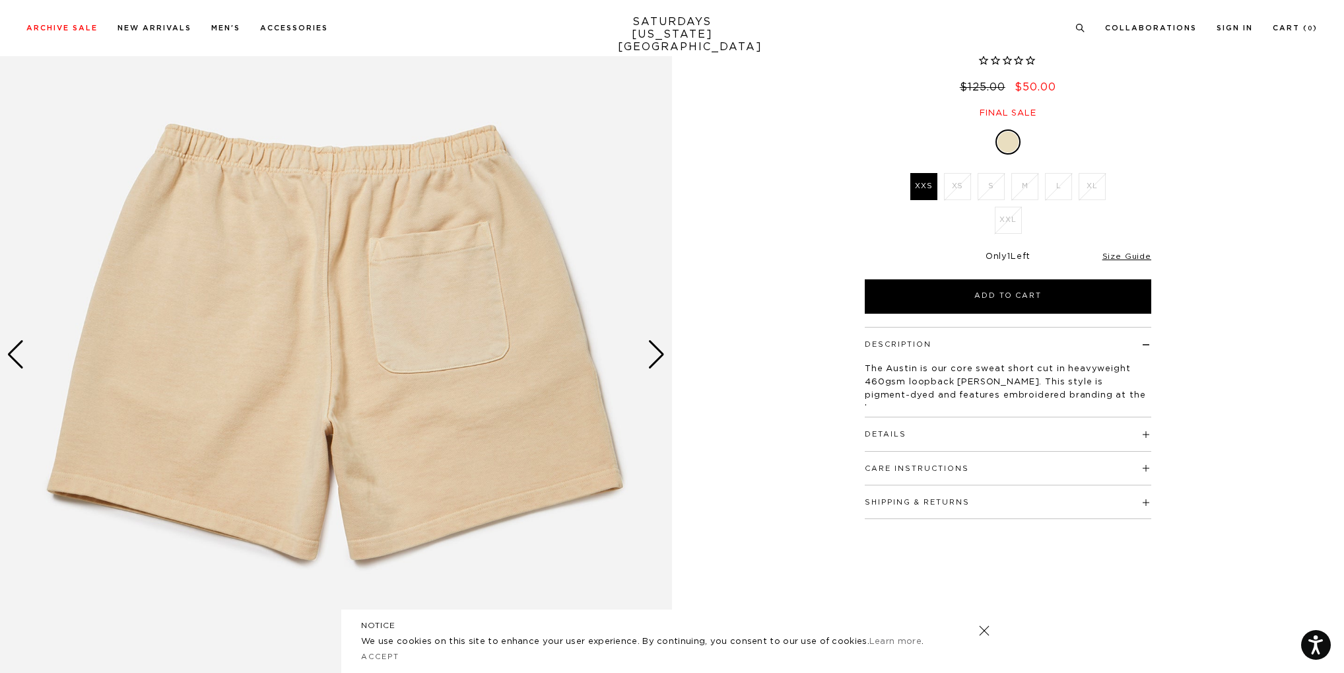
click at [654, 357] on div "Next slide" at bounding box center [657, 354] width 18 height 29
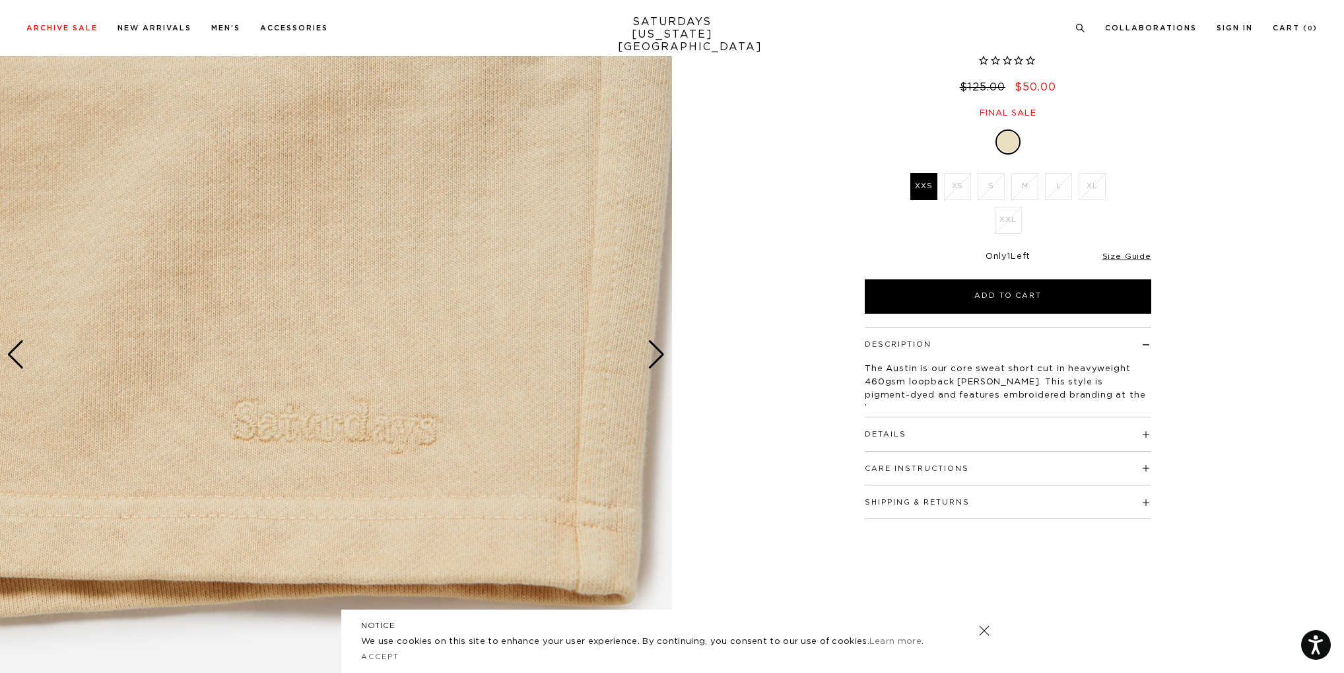
click at [654, 357] on div "Next slide" at bounding box center [657, 354] width 18 height 29
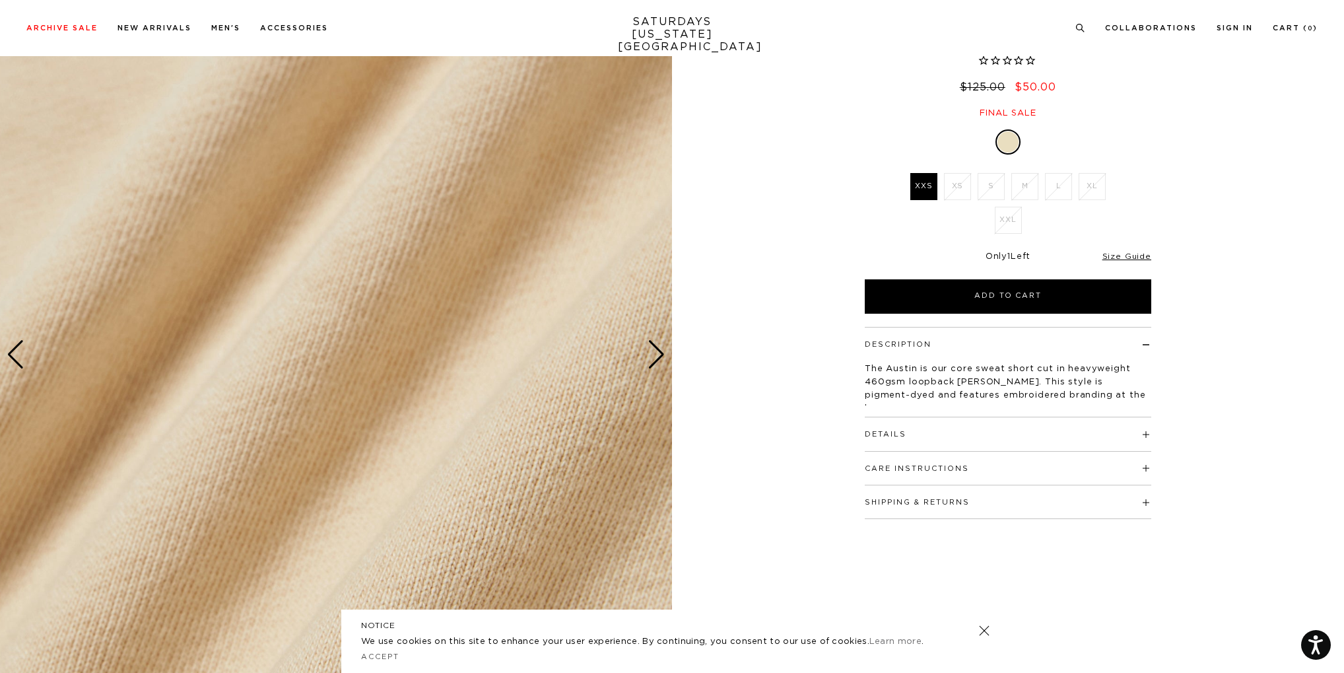
click at [654, 357] on div "Next slide" at bounding box center [657, 354] width 18 height 29
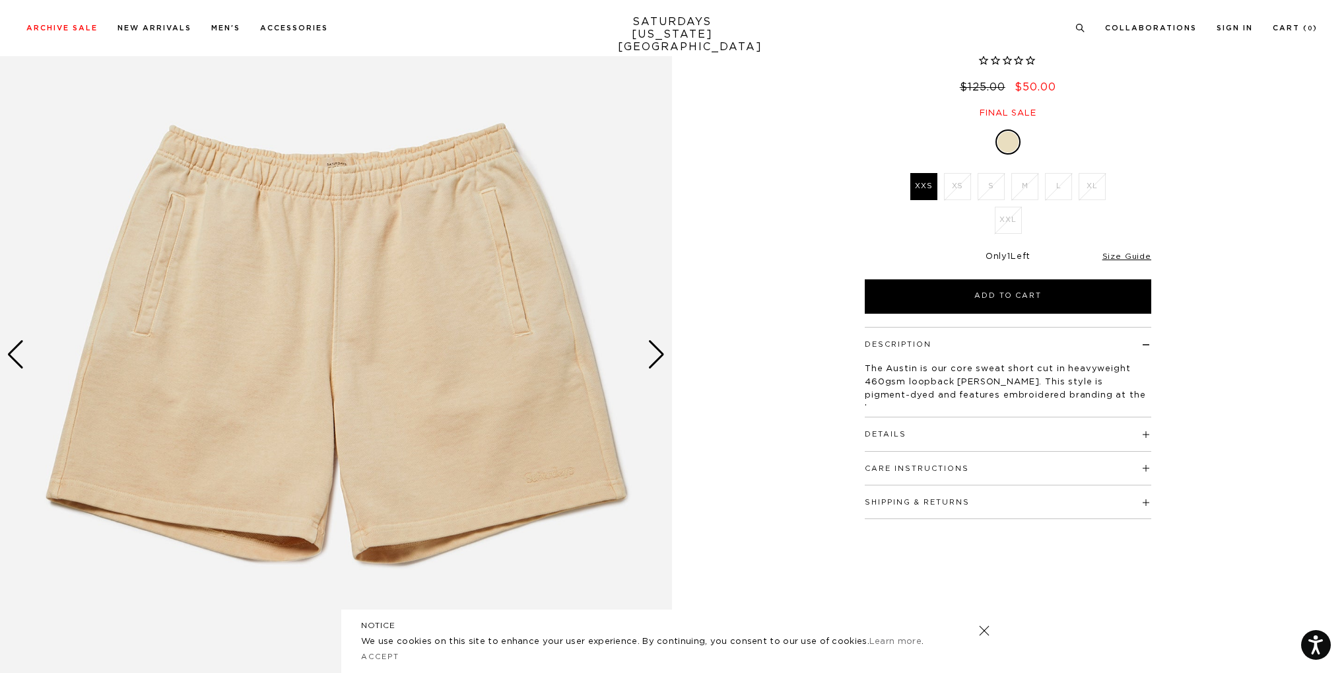
click at [654, 357] on div "Next slide" at bounding box center [657, 354] width 18 height 29
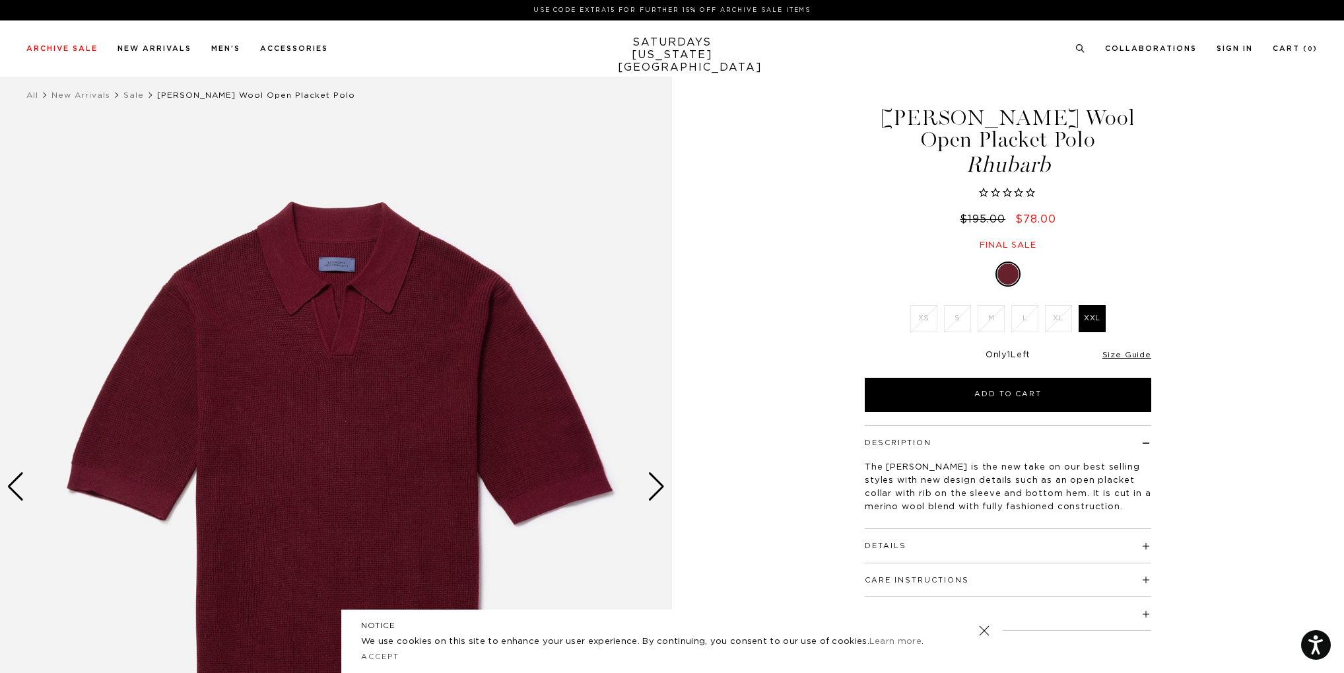
scroll to position [132, 0]
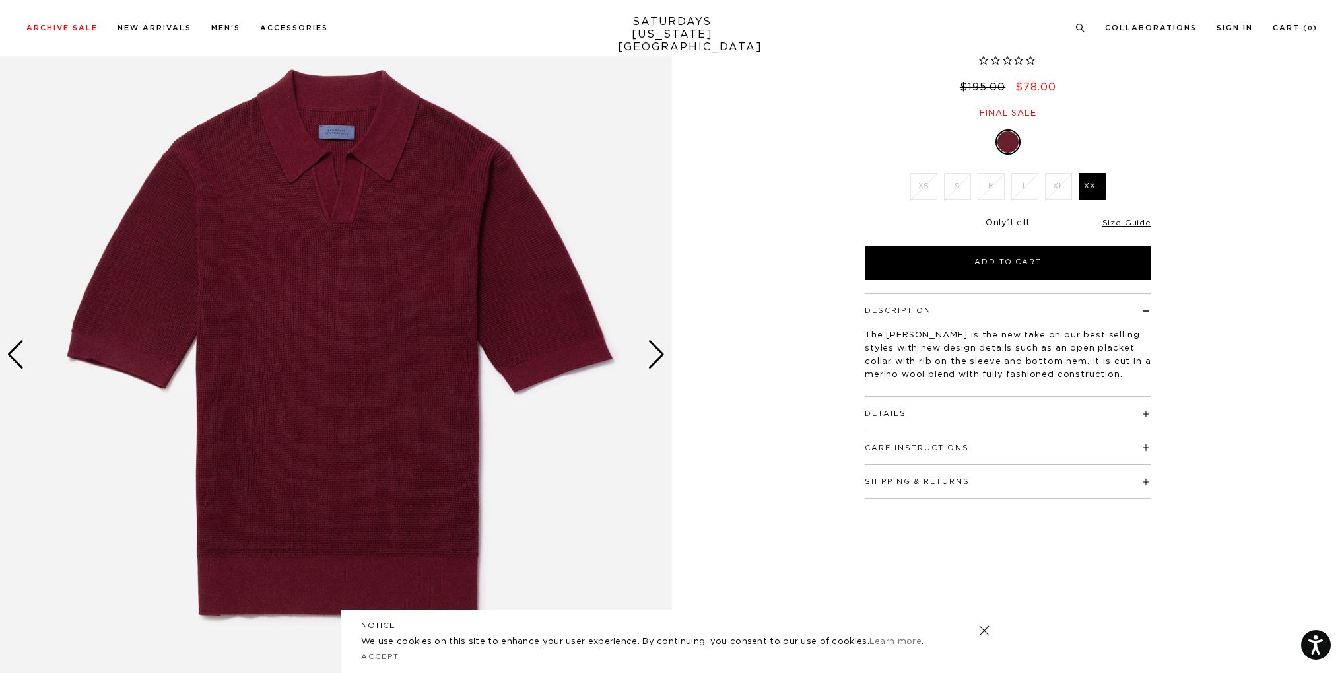
click at [653, 353] on div "Next slide" at bounding box center [657, 354] width 18 height 29
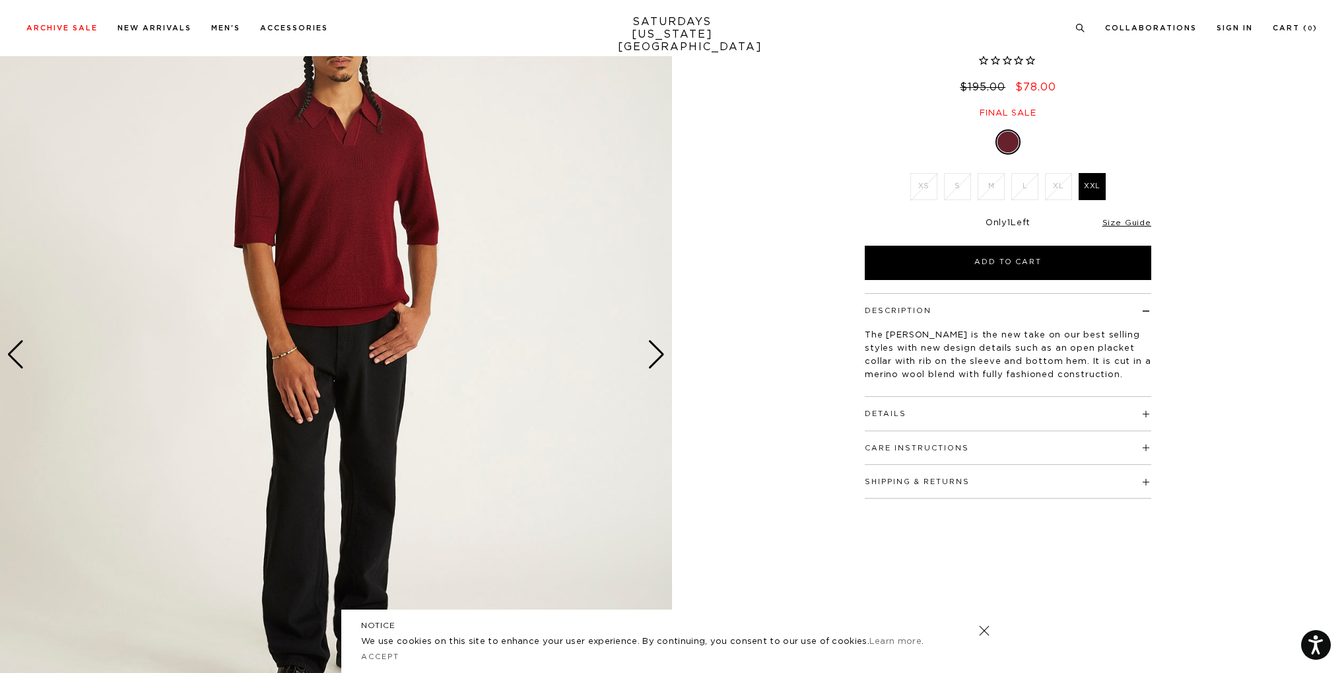
click at [653, 353] on div "Next slide" at bounding box center [657, 354] width 18 height 29
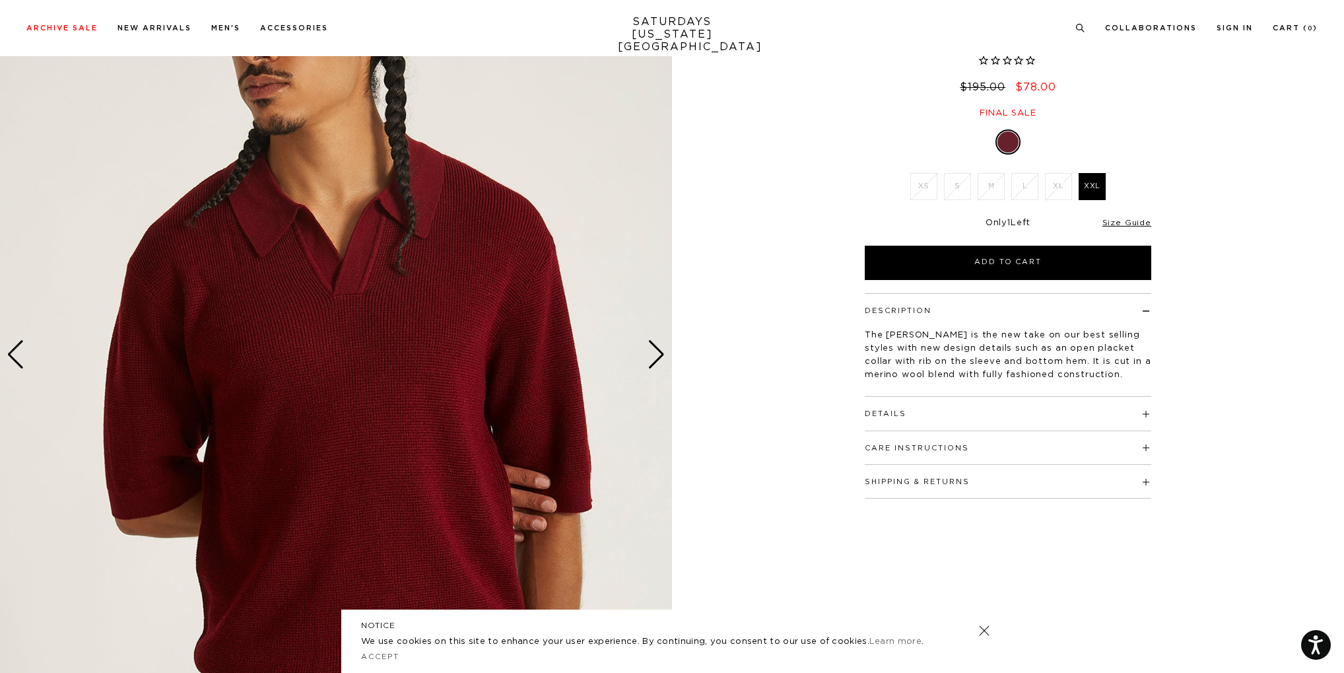
click at [653, 353] on div "Next slide" at bounding box center [657, 354] width 18 height 29
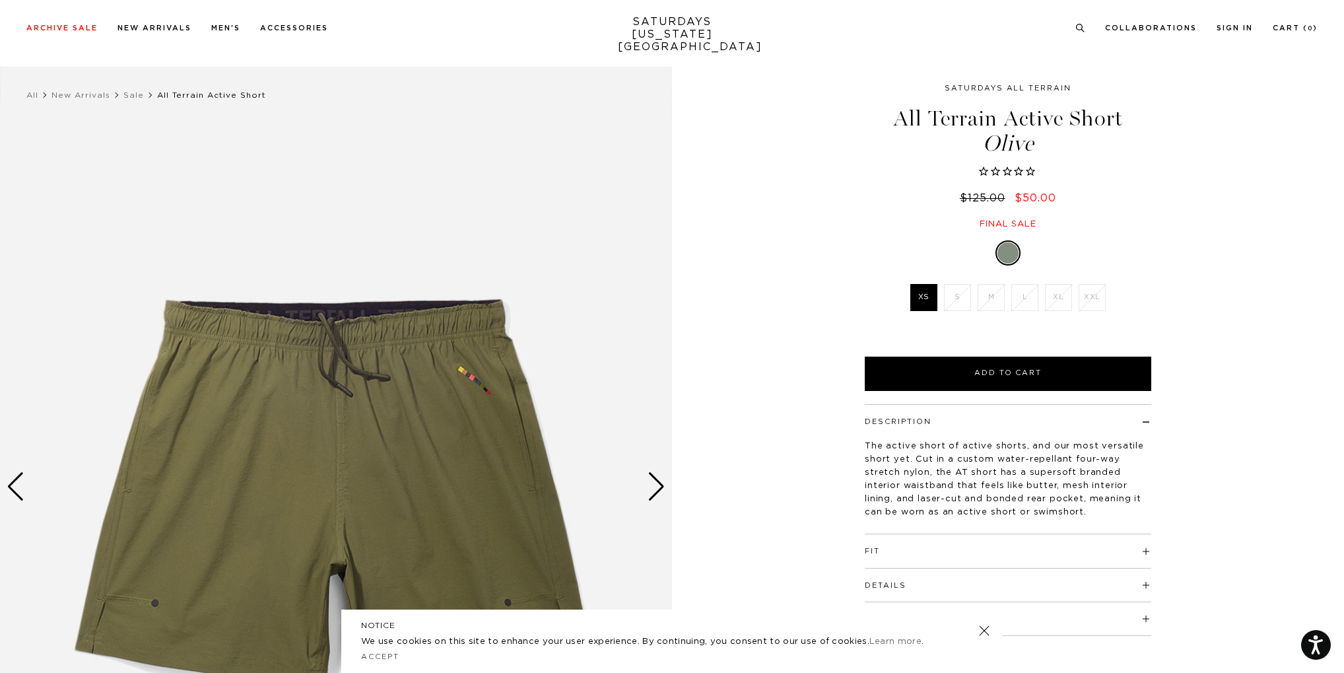
scroll to position [198, 0]
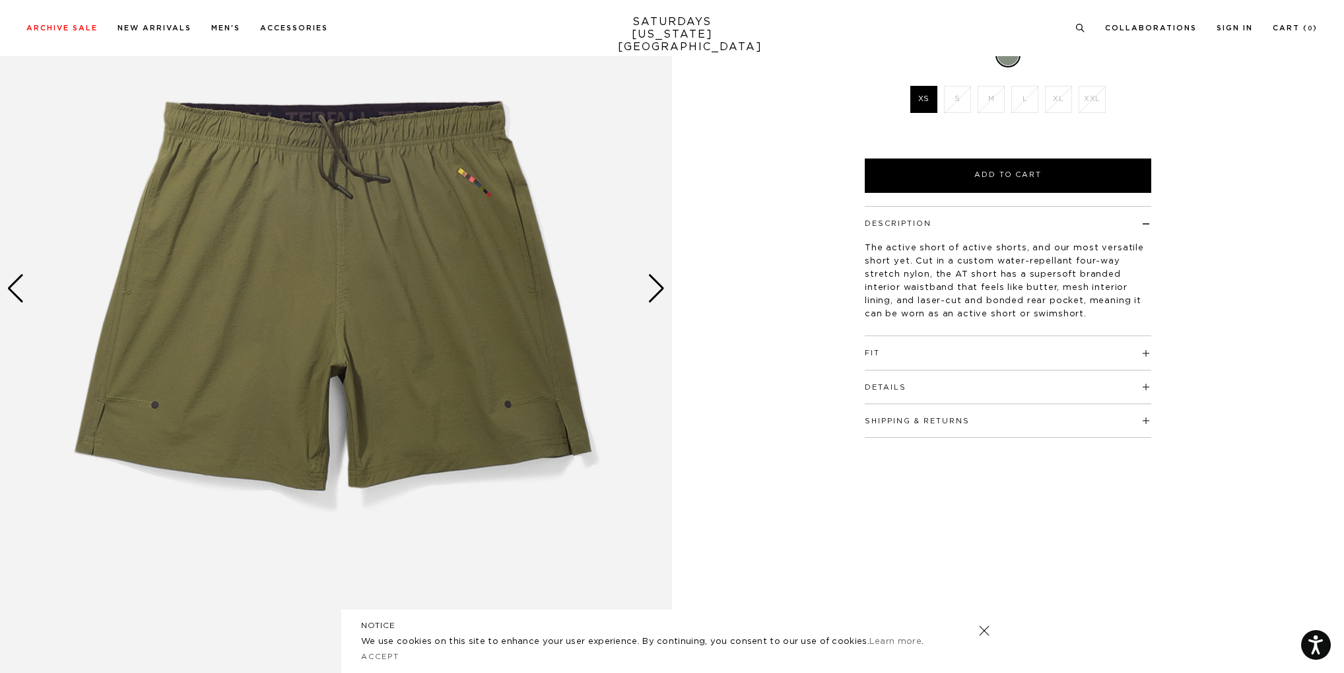
click at [654, 282] on div "Next slide" at bounding box center [657, 288] width 18 height 29
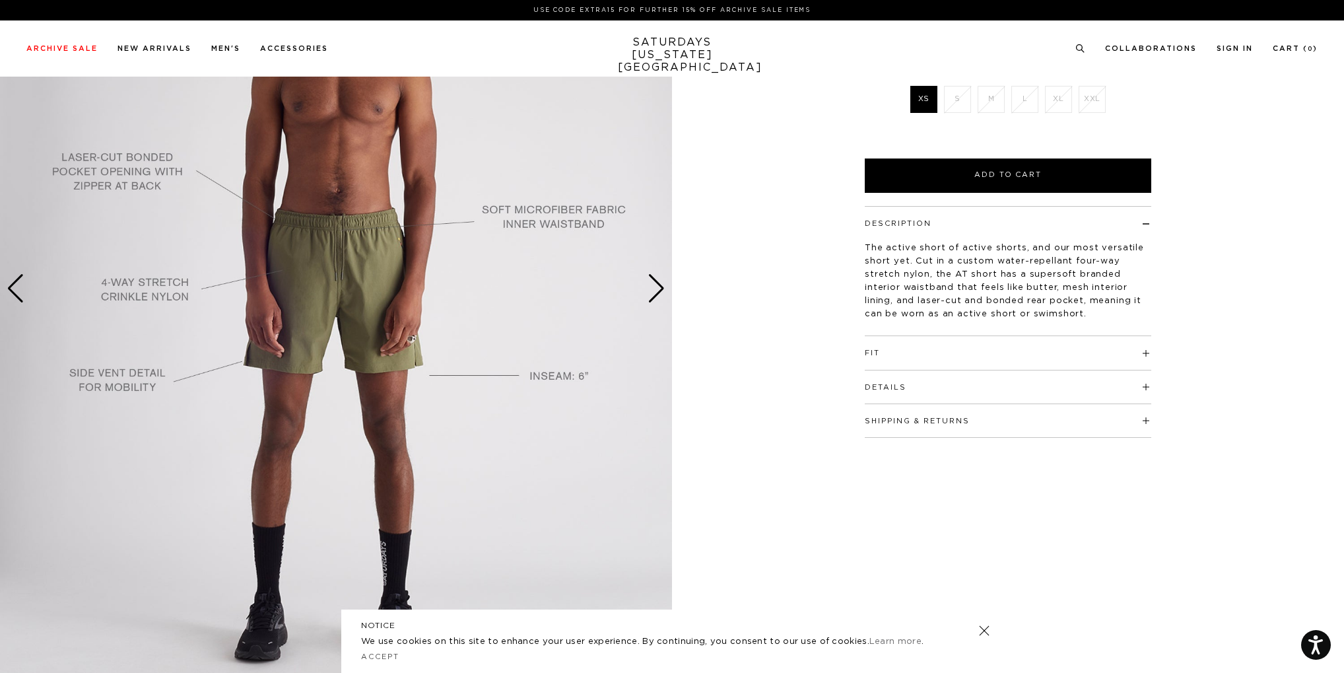
scroll to position [0, 0]
